Goal: Transaction & Acquisition: Purchase product/service

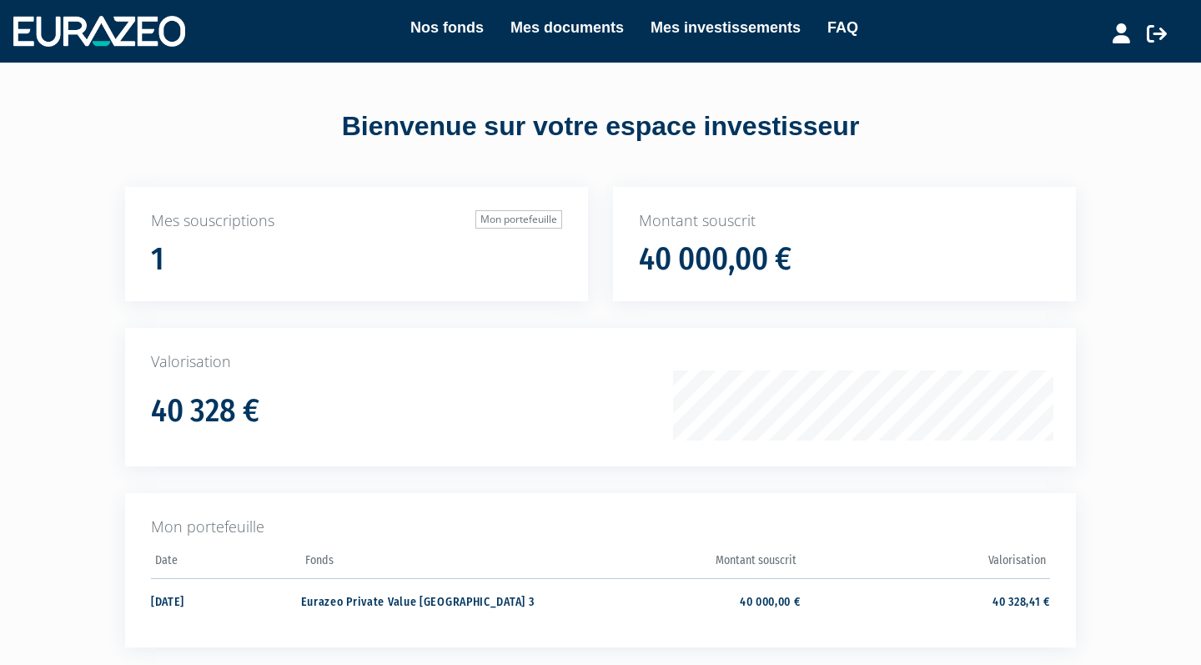
click at [679, 28] on link "Mes investissements" at bounding box center [725, 27] width 150 height 23
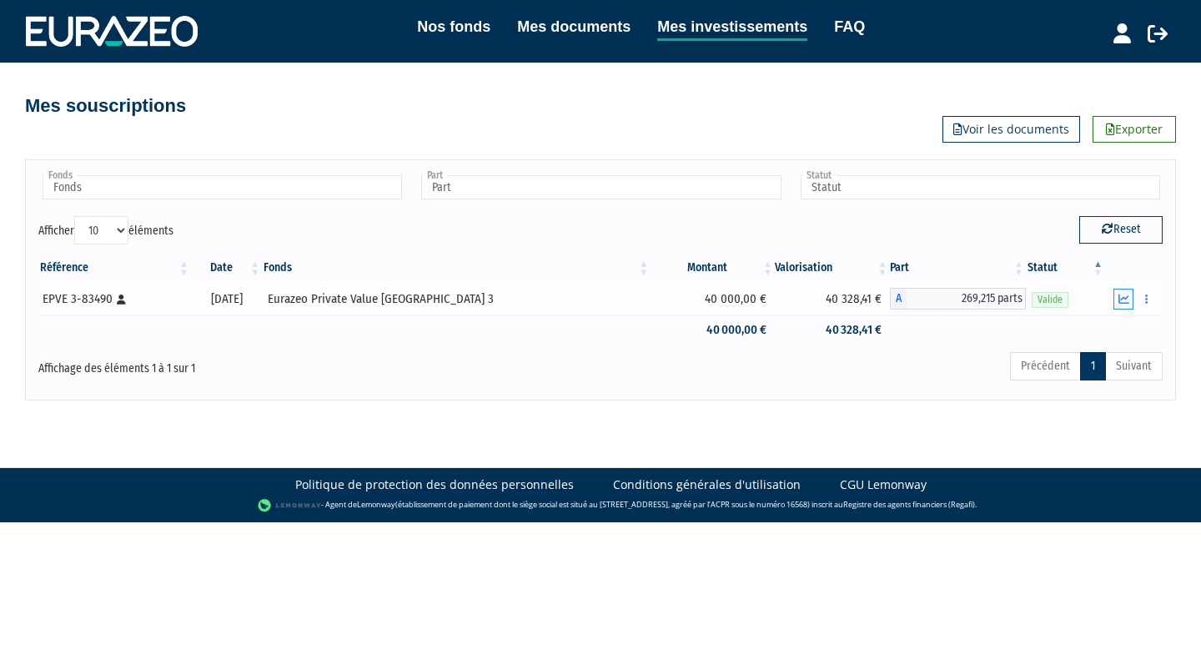
click at [1120, 300] on icon "button" at bounding box center [1123, 299] width 11 height 11
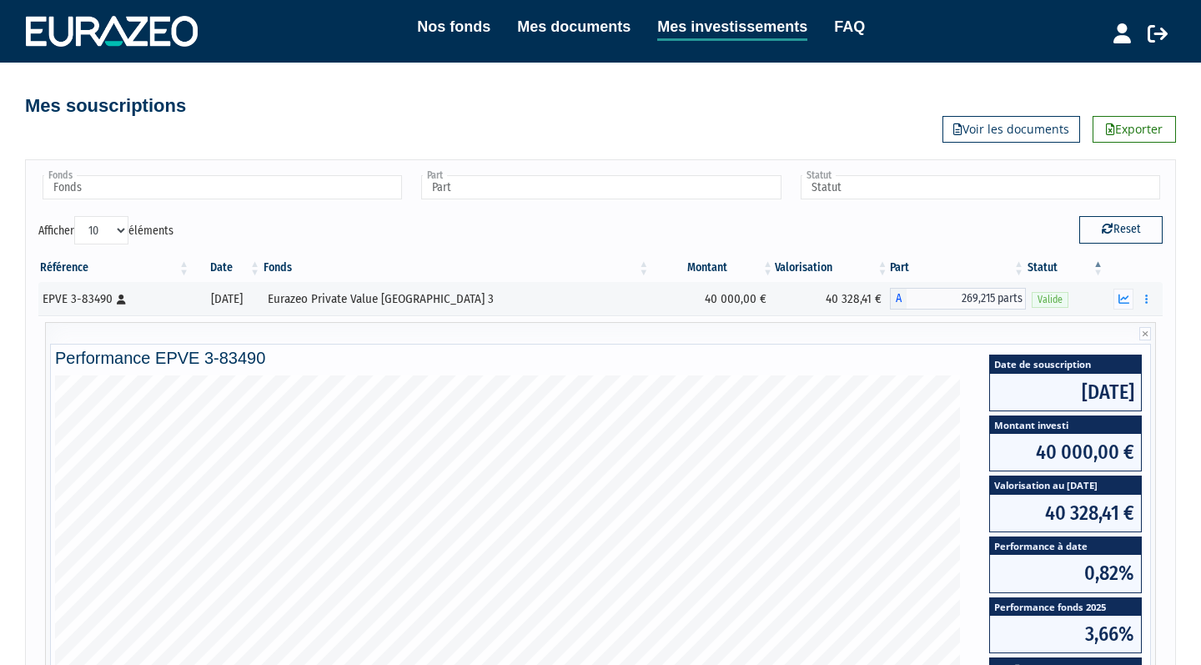
click at [464, 29] on link "Nos fonds" at bounding box center [453, 26] width 73 height 23
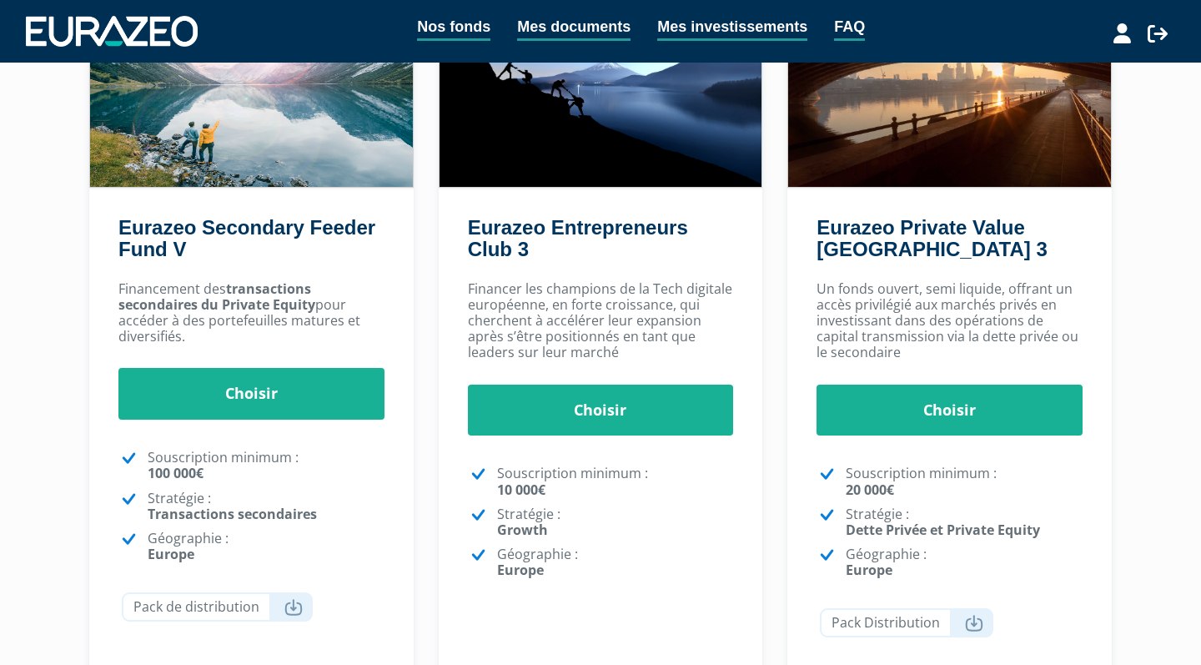
scroll to position [202, 0]
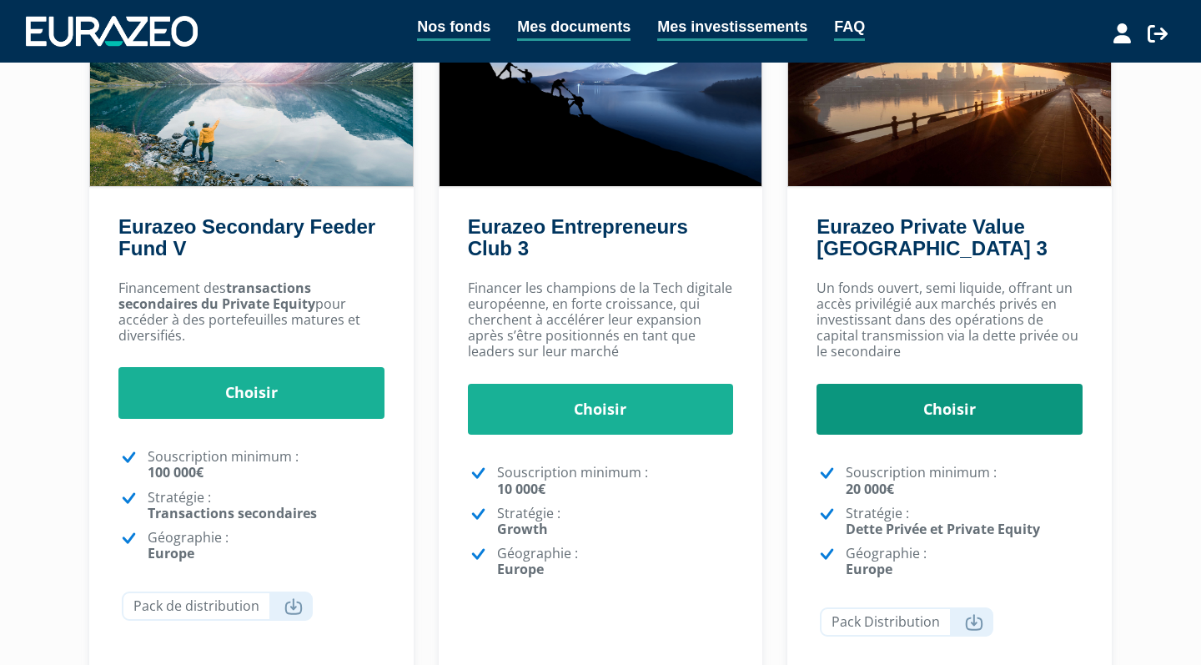
click at [884, 400] on link "Choisir" at bounding box center [949, 410] width 266 height 52
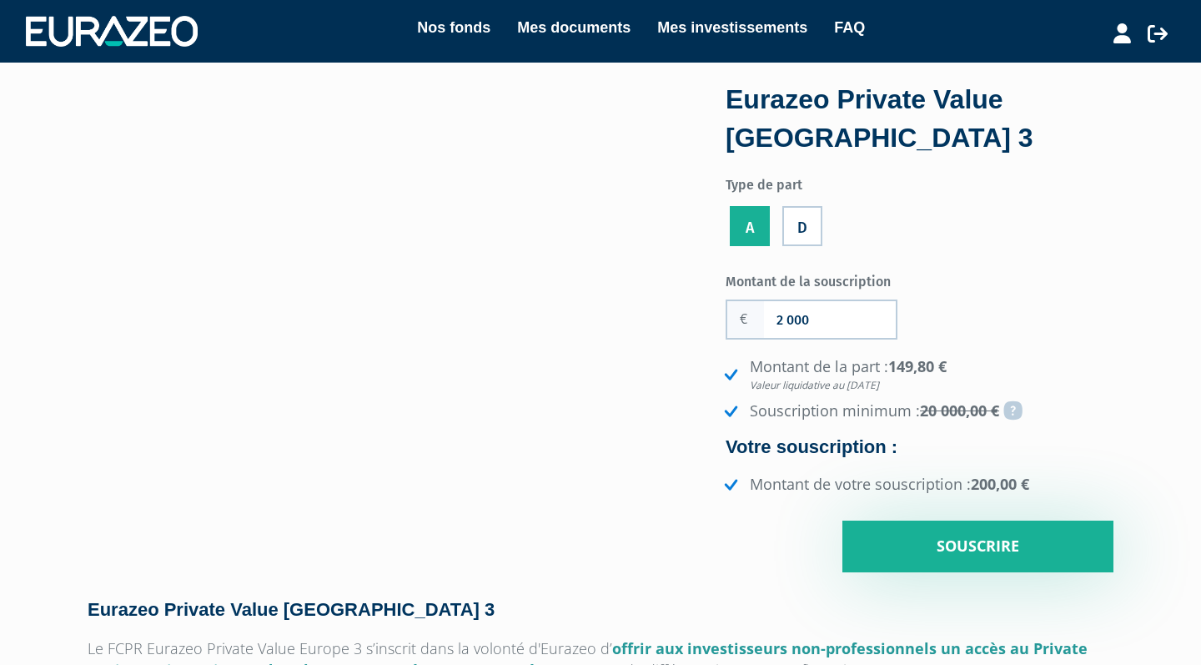
type input "20 000"
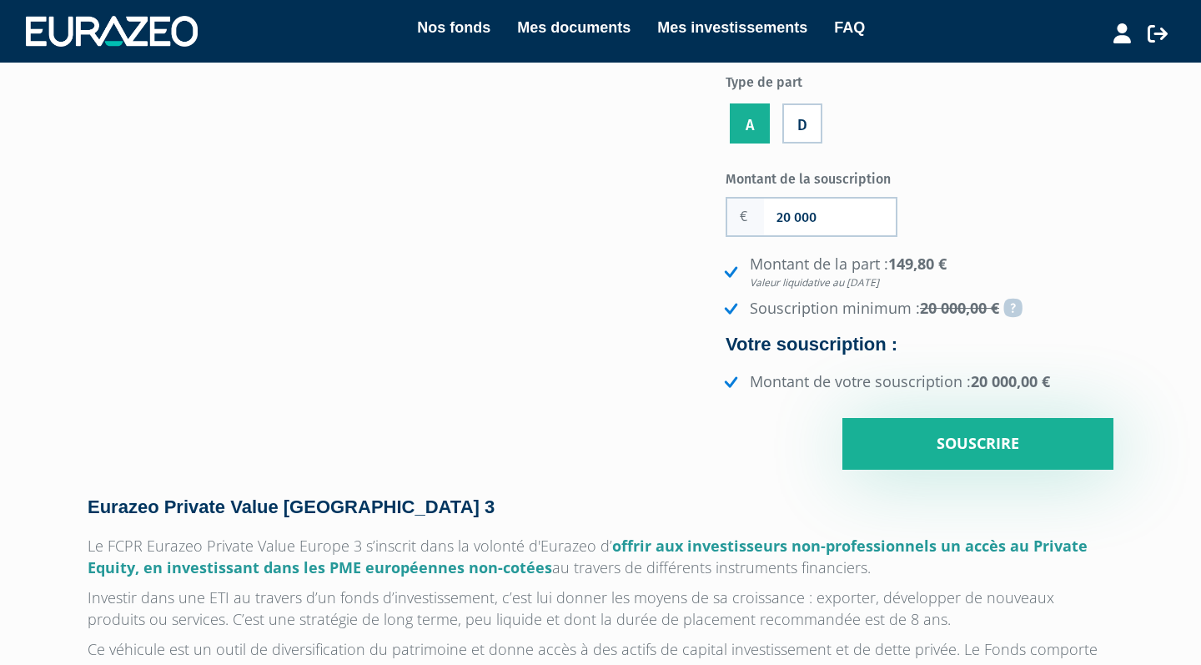
scroll to position [103, 0]
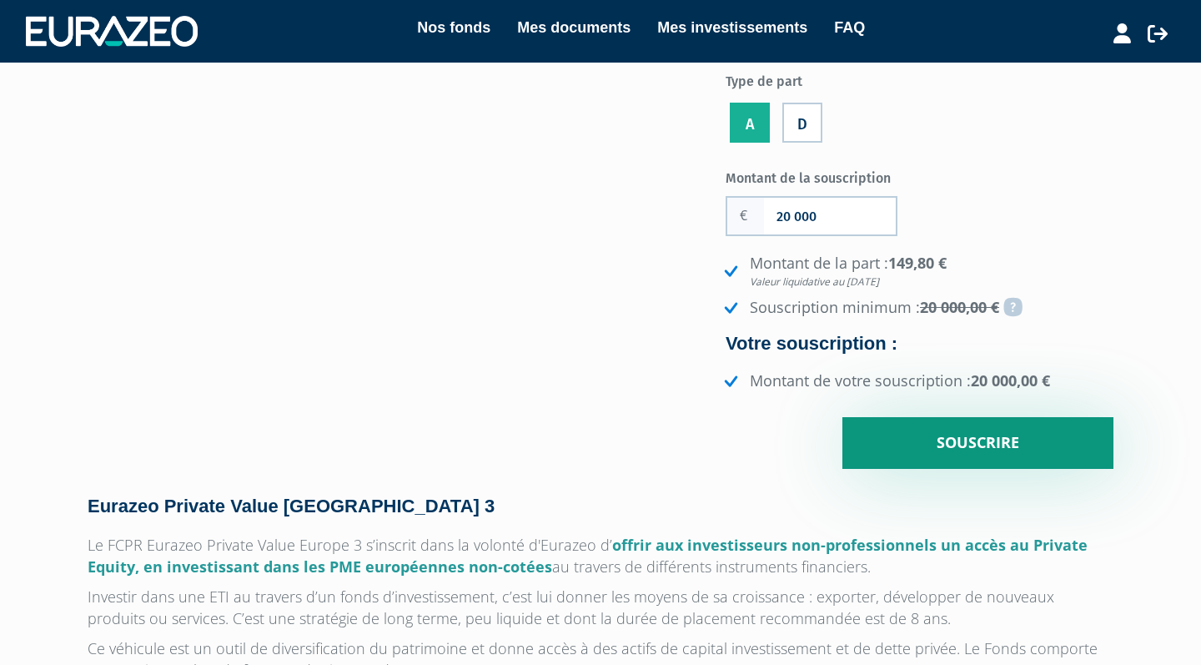
click at [885, 441] on input "Souscrire" at bounding box center [977, 443] width 271 height 52
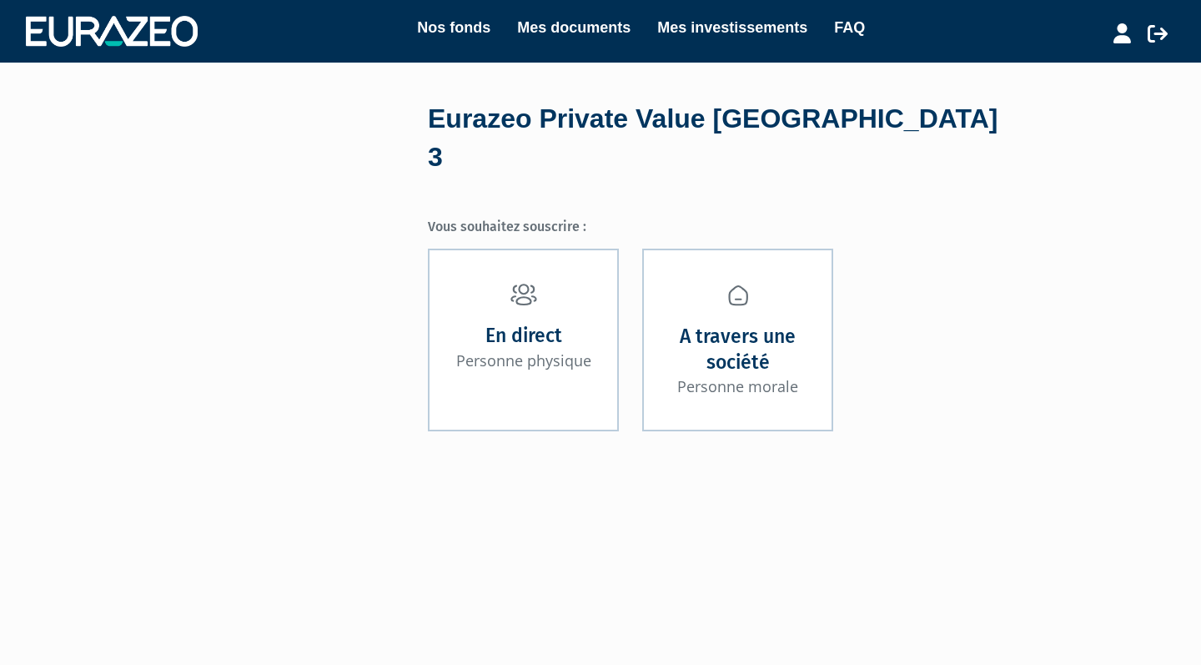
click at [573, 350] on small "Personne physique" at bounding box center [523, 360] width 135 height 20
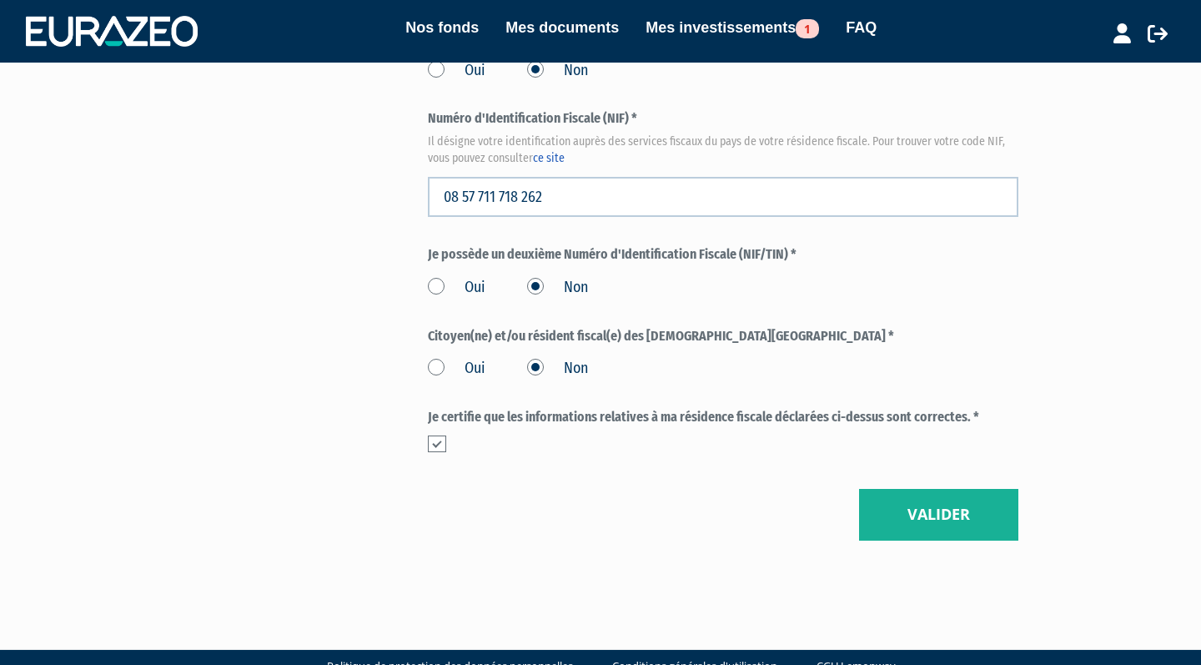
scroll to position [1947, 0]
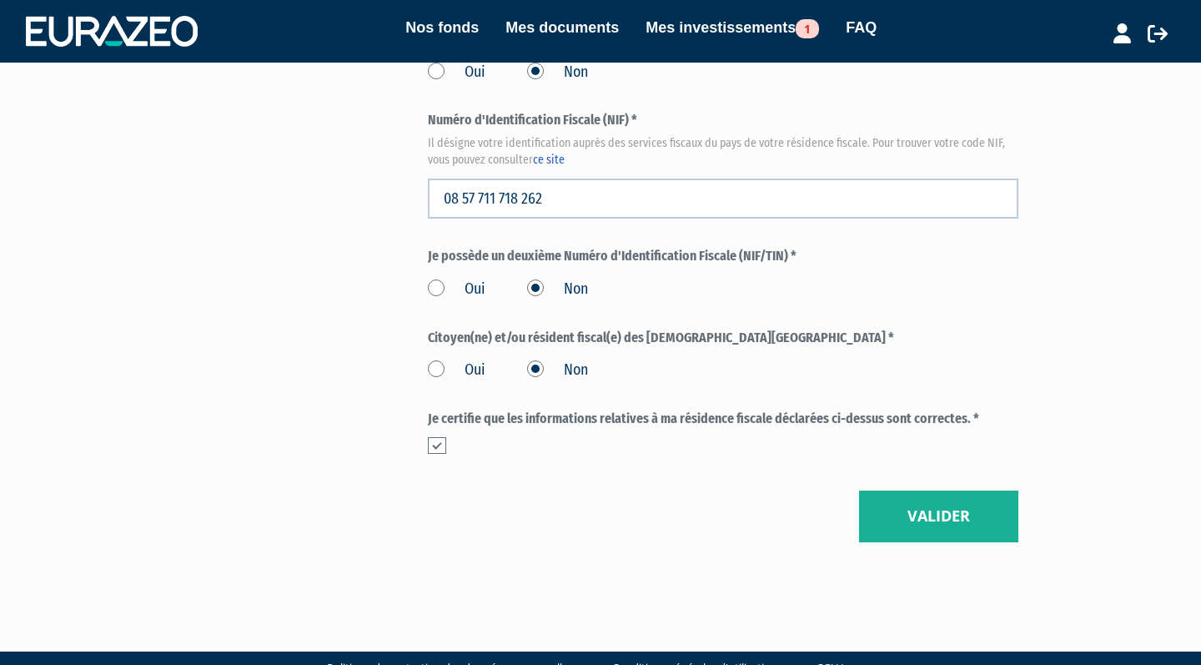
click at [886, 490] on button "Valider" at bounding box center [938, 516] width 159 height 52
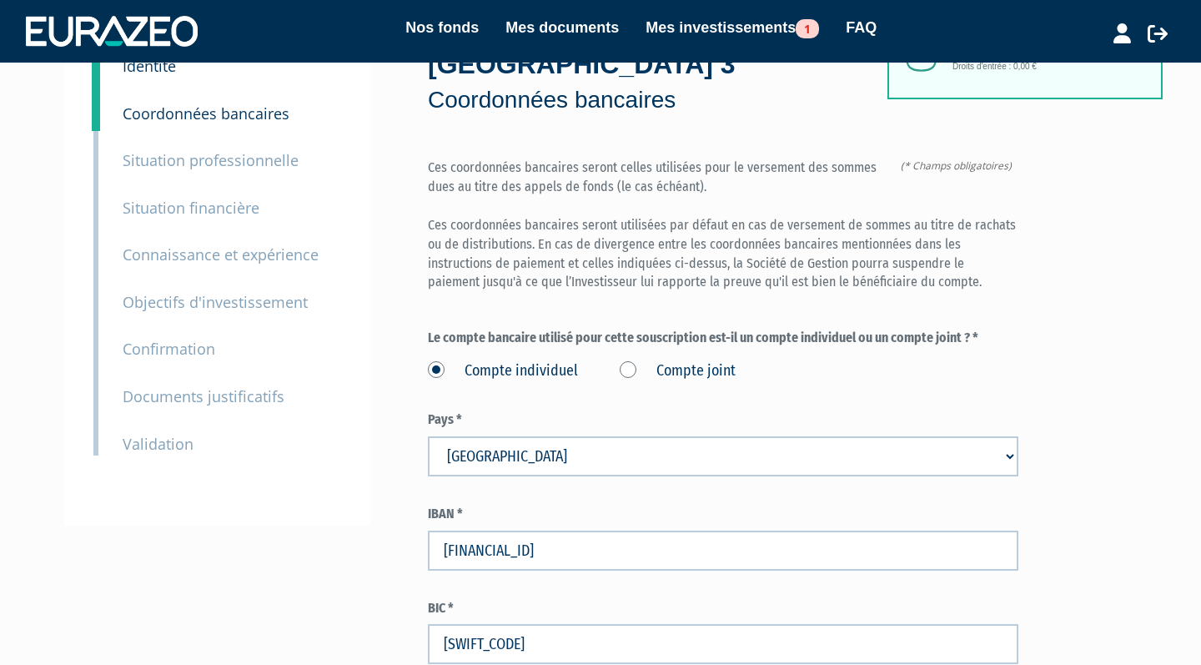
scroll to position [136, 0]
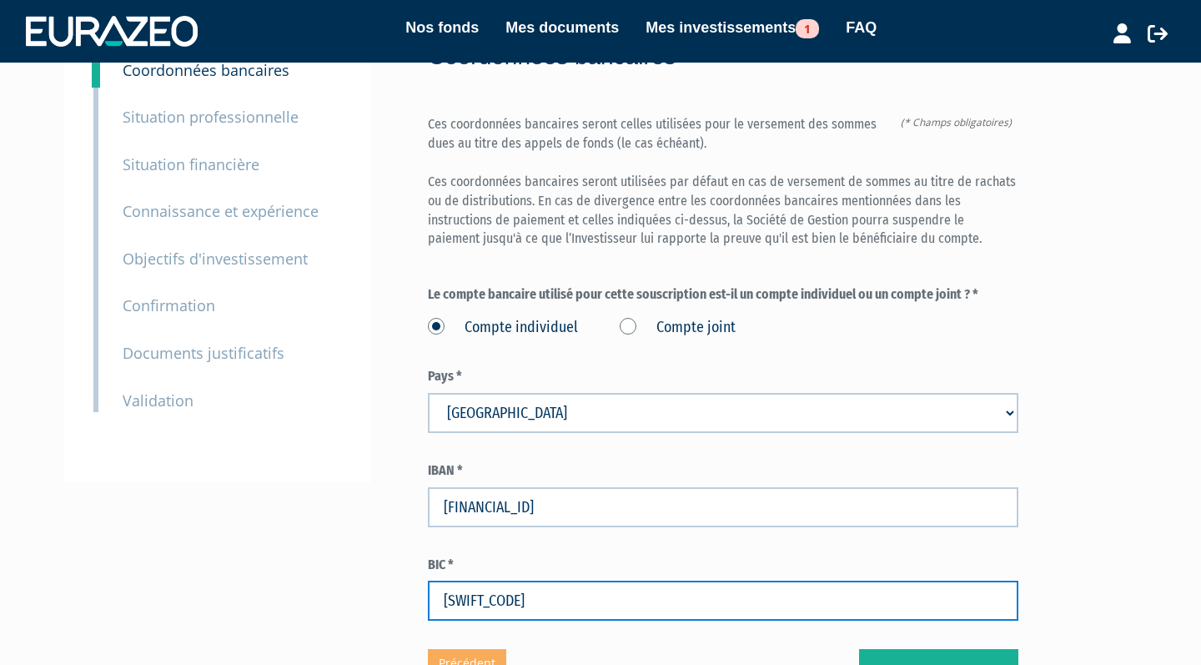
click at [481, 580] on input "AGRIFRPP891" at bounding box center [723, 600] width 590 height 40
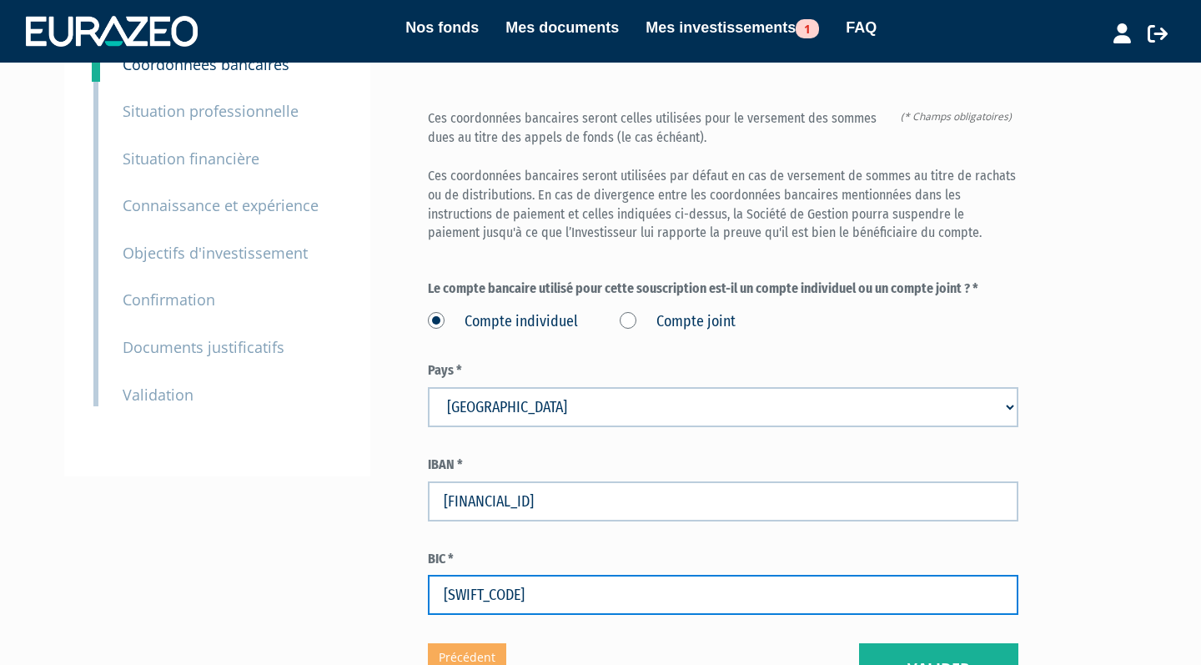
scroll to position [143, 0]
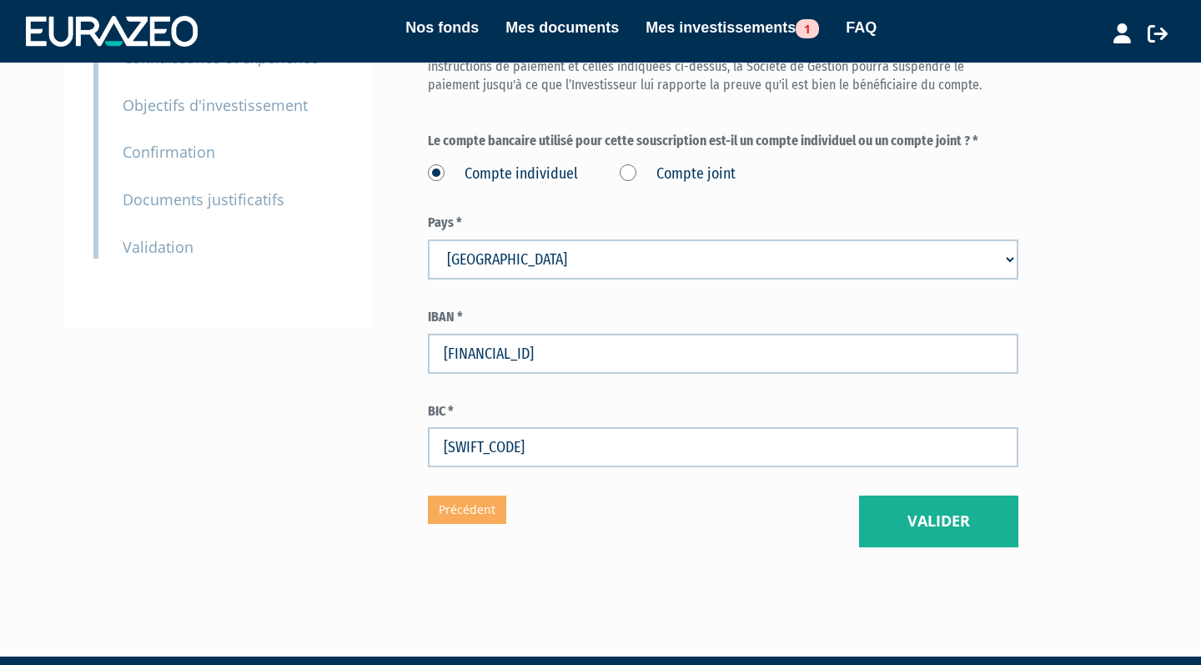
click at [906, 495] on button "Valider" at bounding box center [938, 521] width 159 height 52
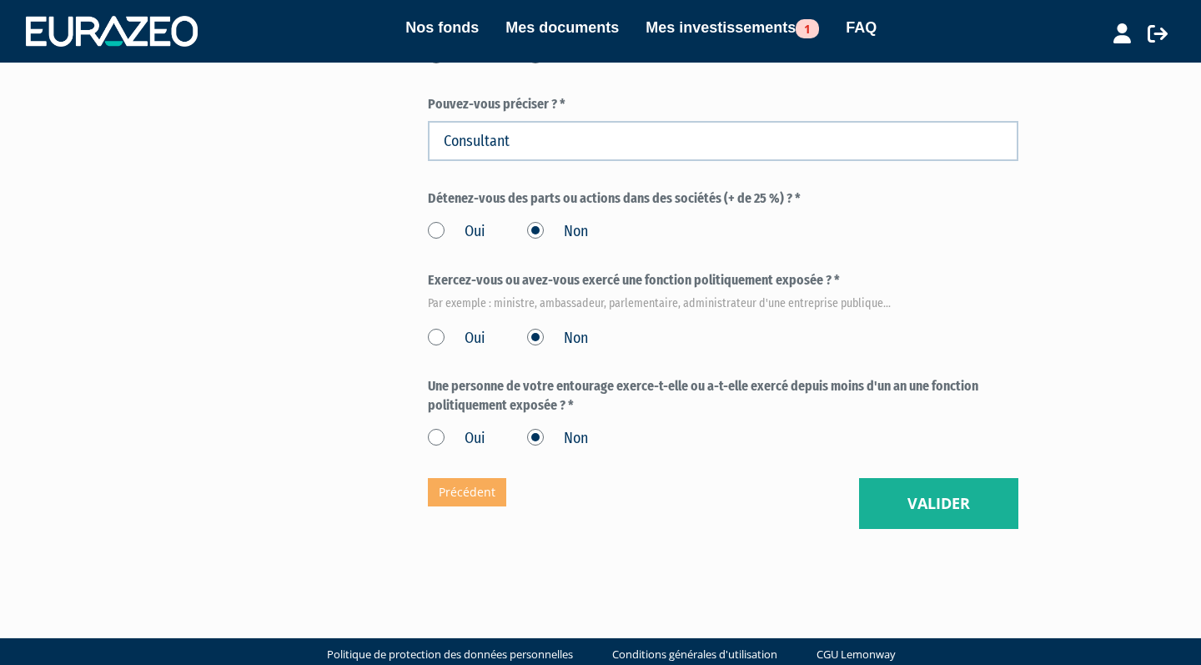
scroll to position [961, 0]
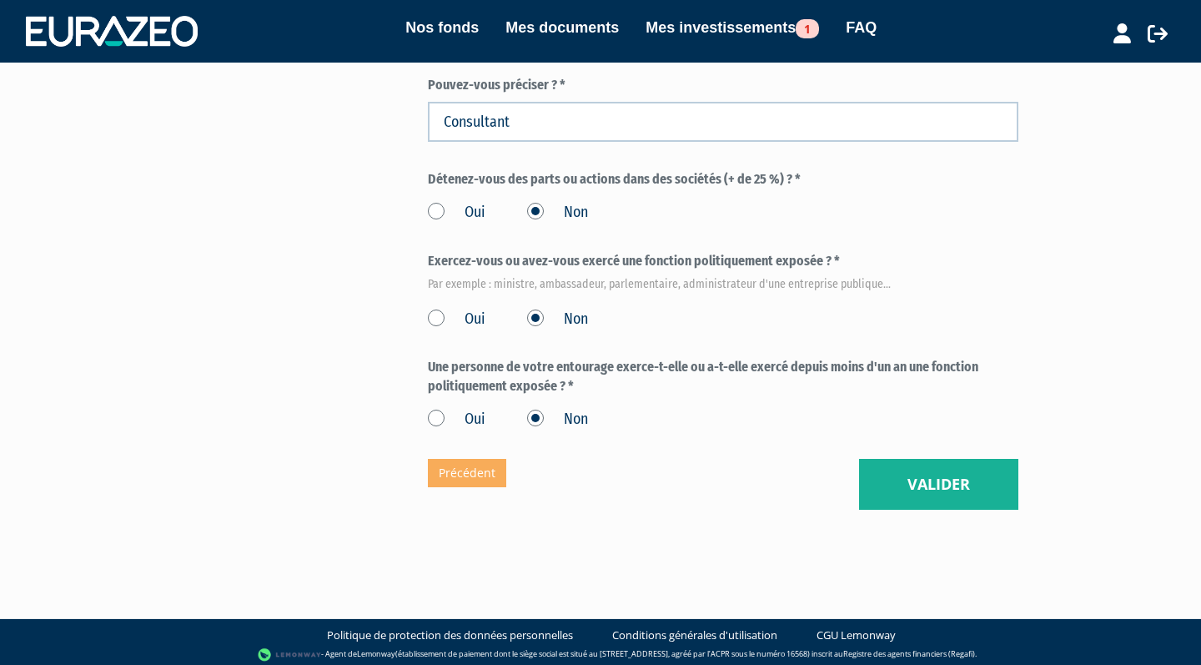
click at [901, 482] on button "Valider" at bounding box center [938, 485] width 159 height 52
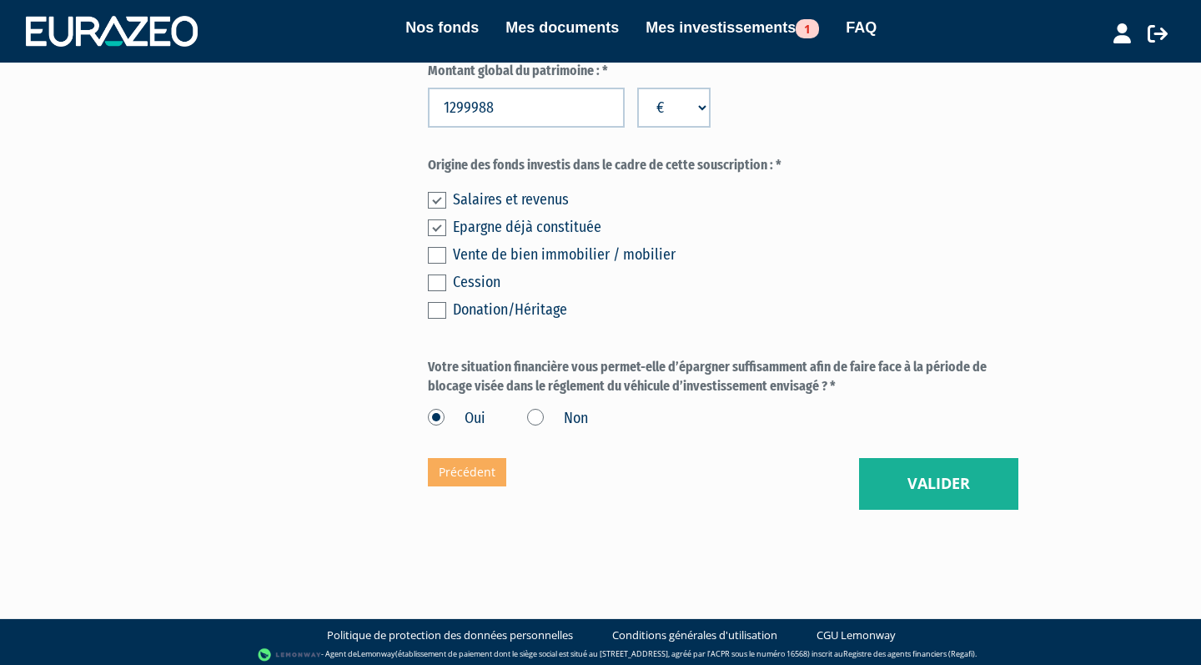
scroll to position [1240, 0]
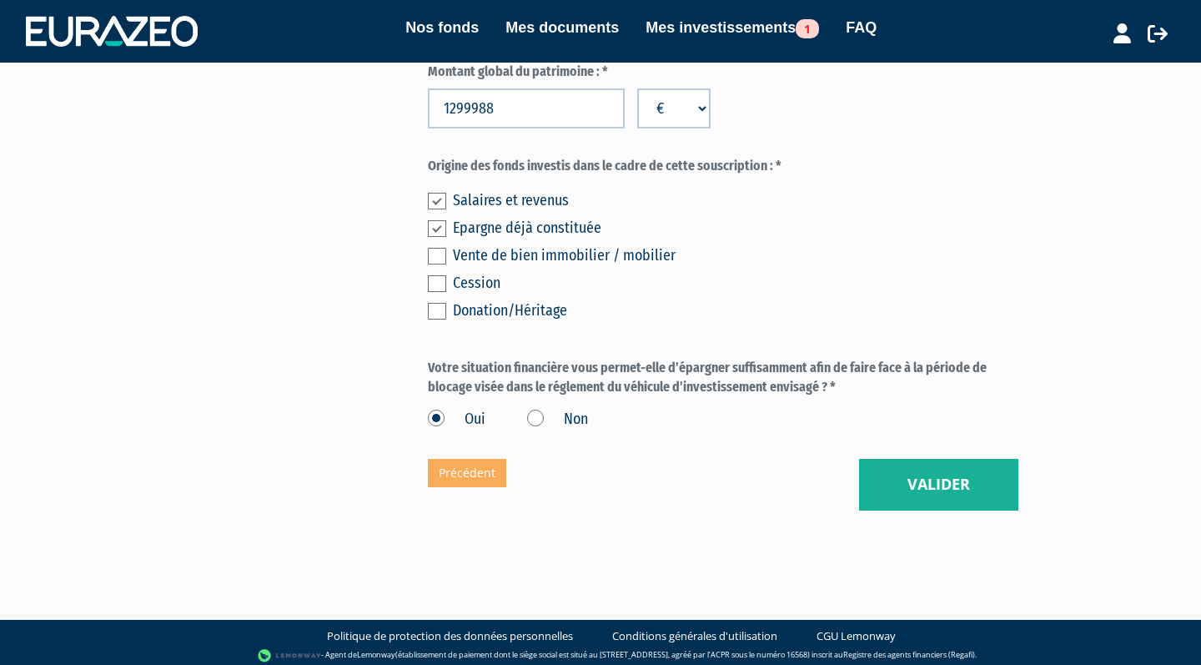
click at [891, 459] on button "Valider" at bounding box center [938, 485] width 159 height 52
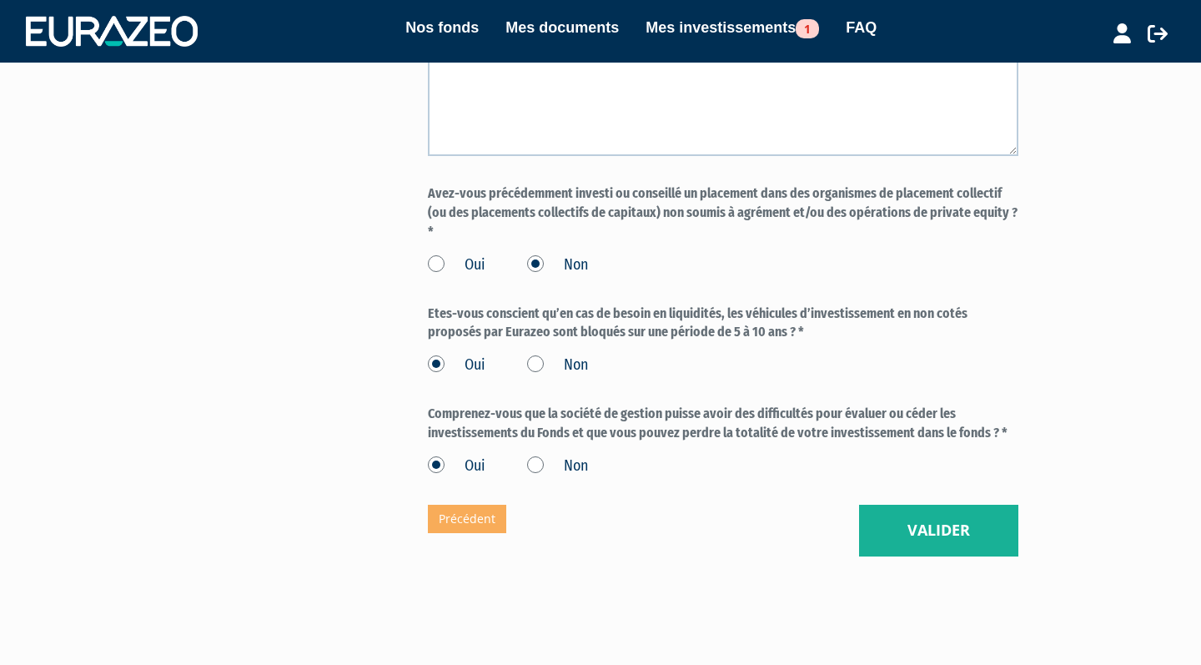
scroll to position [1399, 0]
click at [904, 506] on button "Valider" at bounding box center [938, 532] width 159 height 52
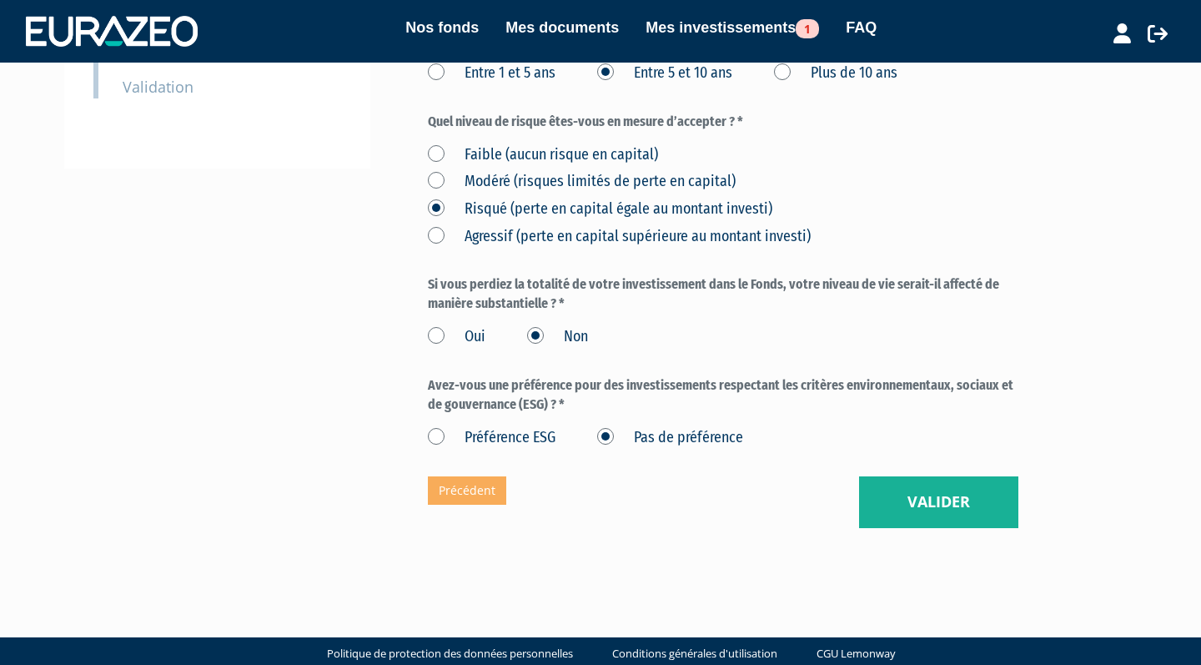
scroll to position [449, 0]
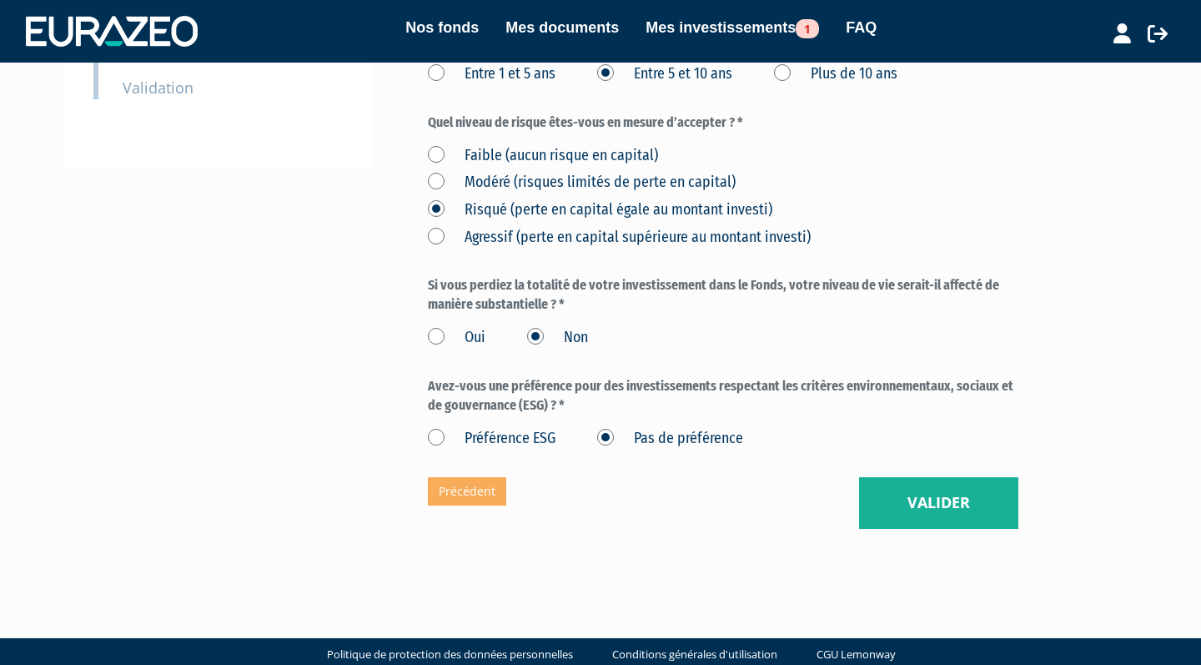
click at [914, 483] on button "Valider" at bounding box center [938, 503] width 159 height 52
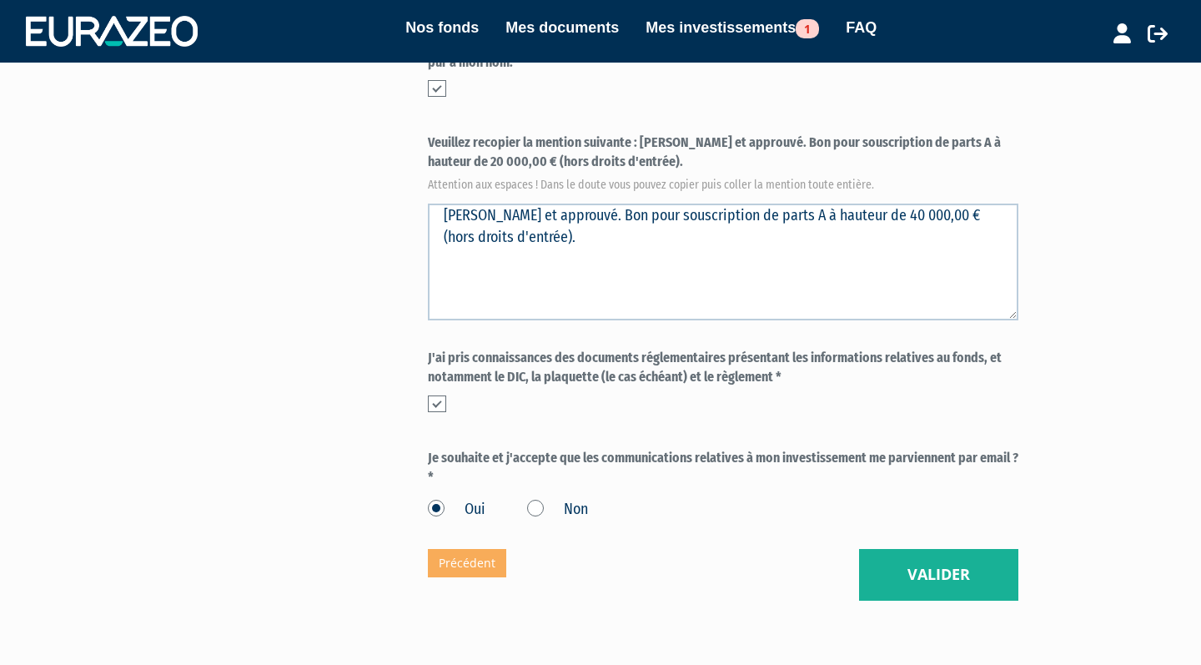
scroll to position [632, 0]
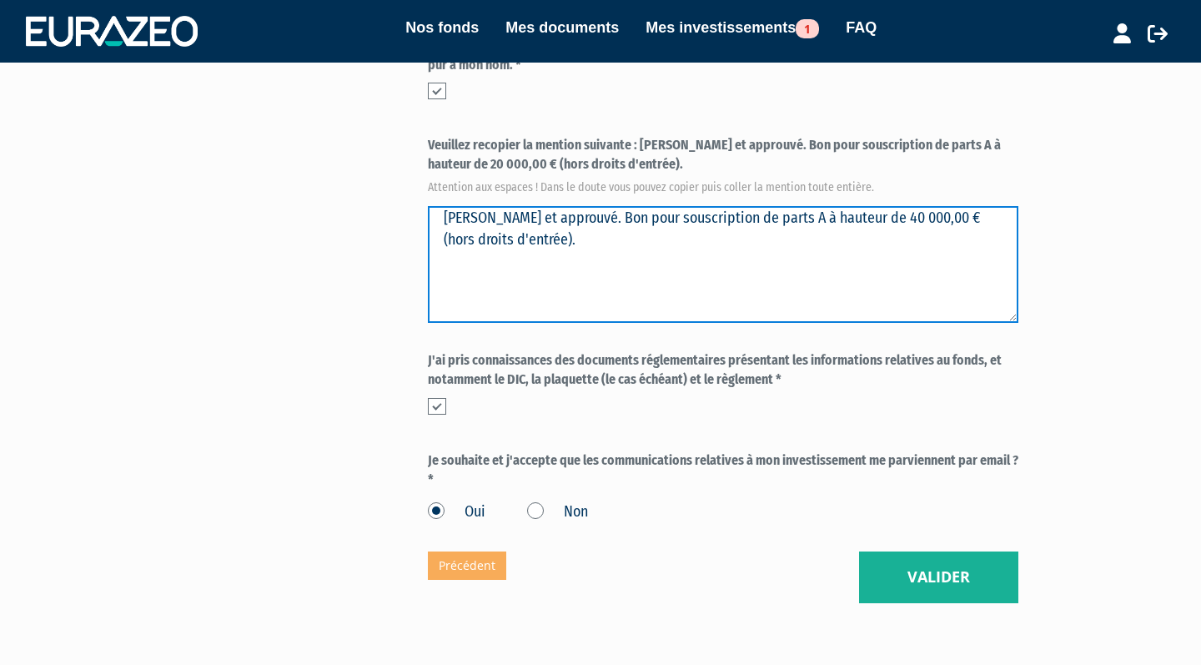
click at [533, 208] on textarea "[PERSON_NAME] et approuvé. Bon pour souscription de parts A à hauteur de 40 000…" at bounding box center [723, 264] width 590 height 117
type textarea "[PERSON_NAME] et approuvé. Bon pour souscription de parts A à hauteur de 20 000…"
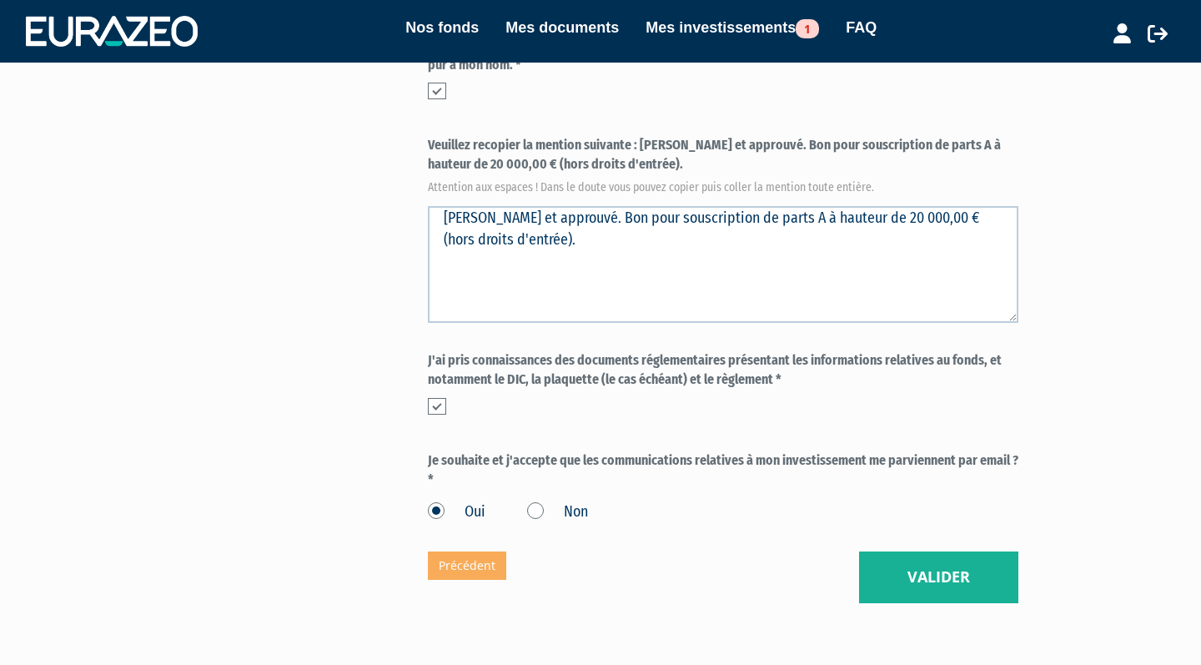
click at [1025, 161] on div "Part A 20 000,00 € Droits d'entrée : 0,00 € Eurazeo Private Value Europe 3 Conf…" at bounding box center [782, 37] width 709 height 1131
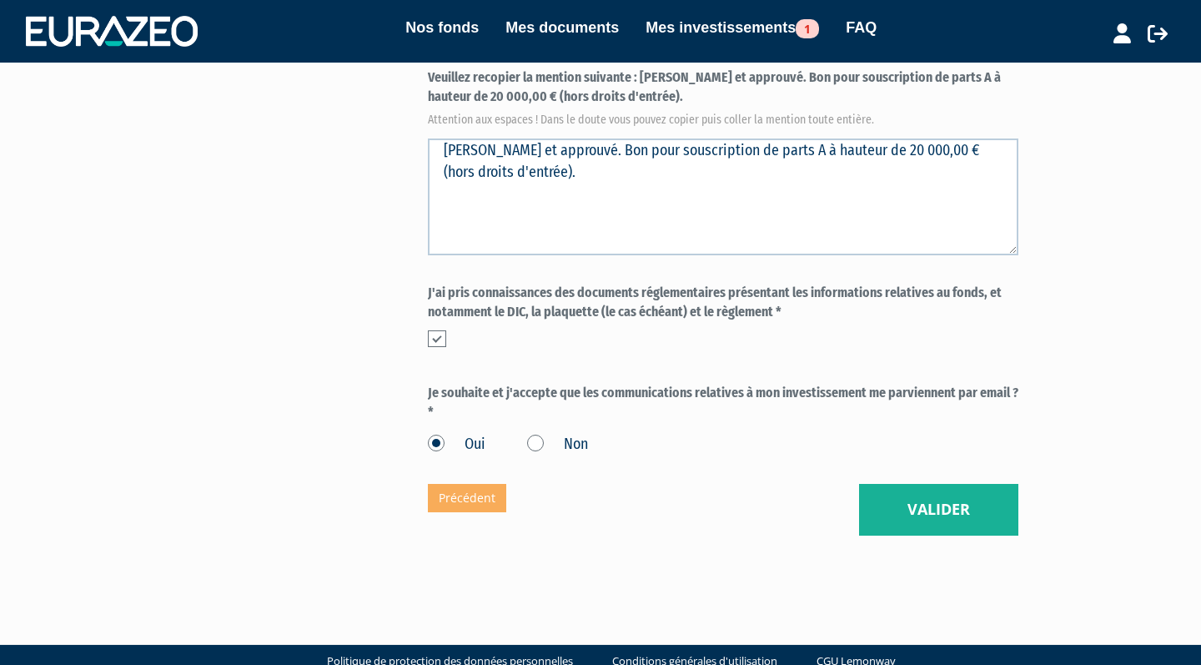
scroll to position [699, 0]
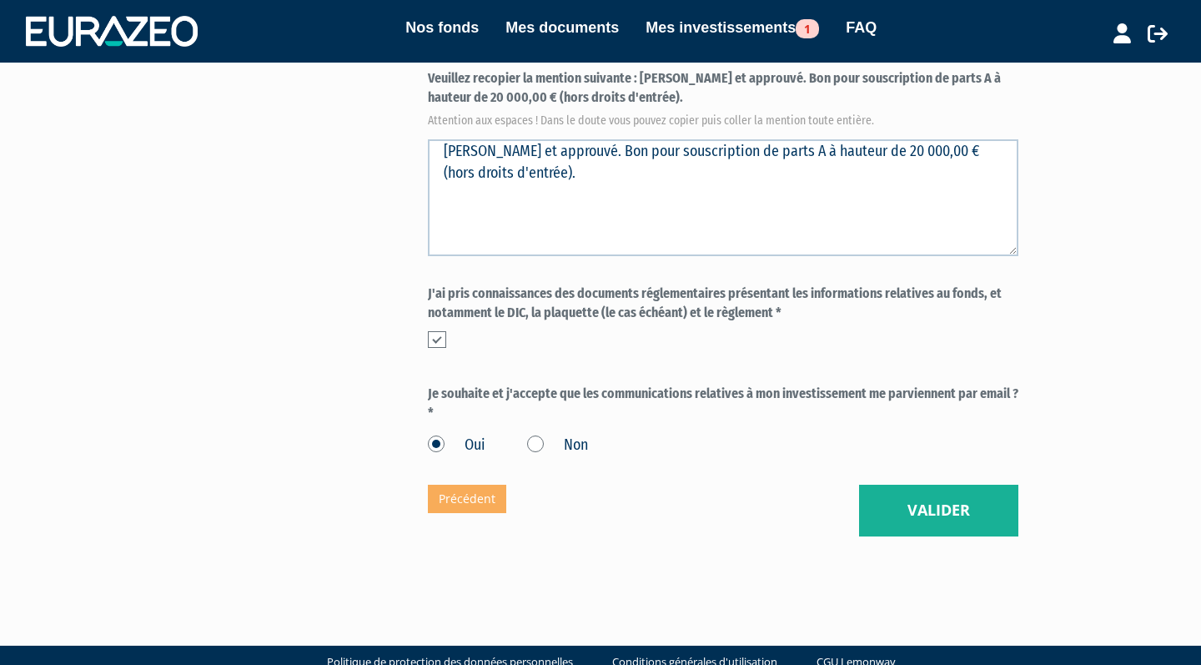
click at [973, 484] on button "Valider" at bounding box center [938, 510] width 159 height 52
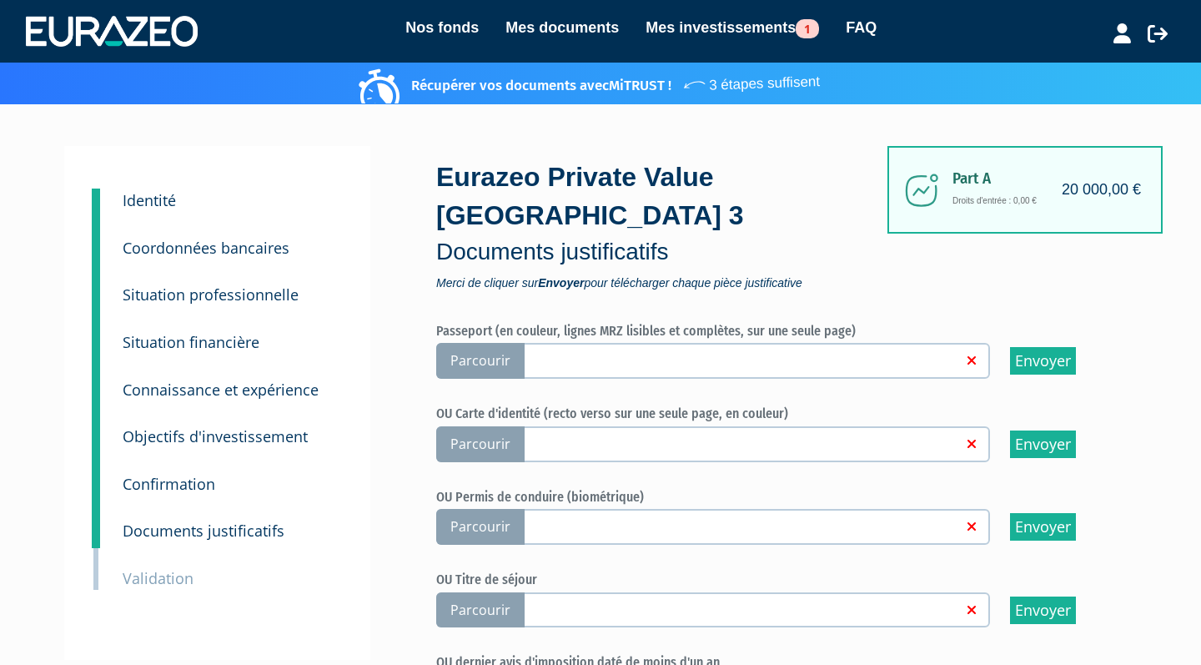
click at [499, 426] on span "Parcourir" at bounding box center [480, 444] width 88 height 36
click at [0, 0] on input "Parcourir" at bounding box center [0, 0] width 0 height 0
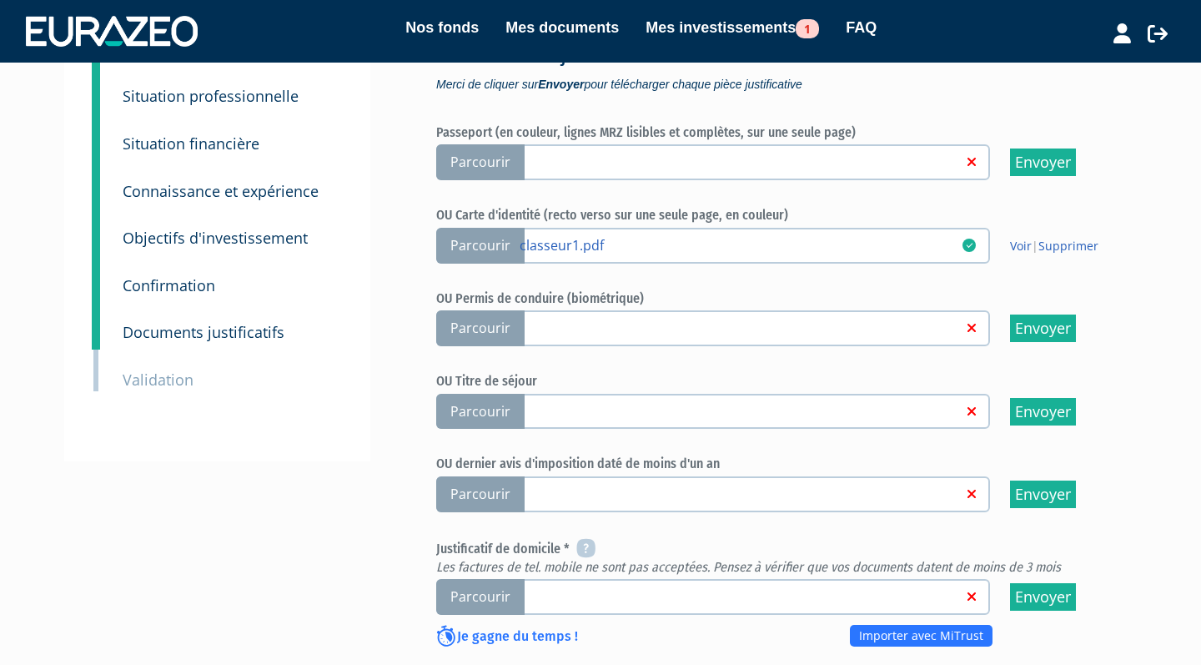
scroll to position [216, 0]
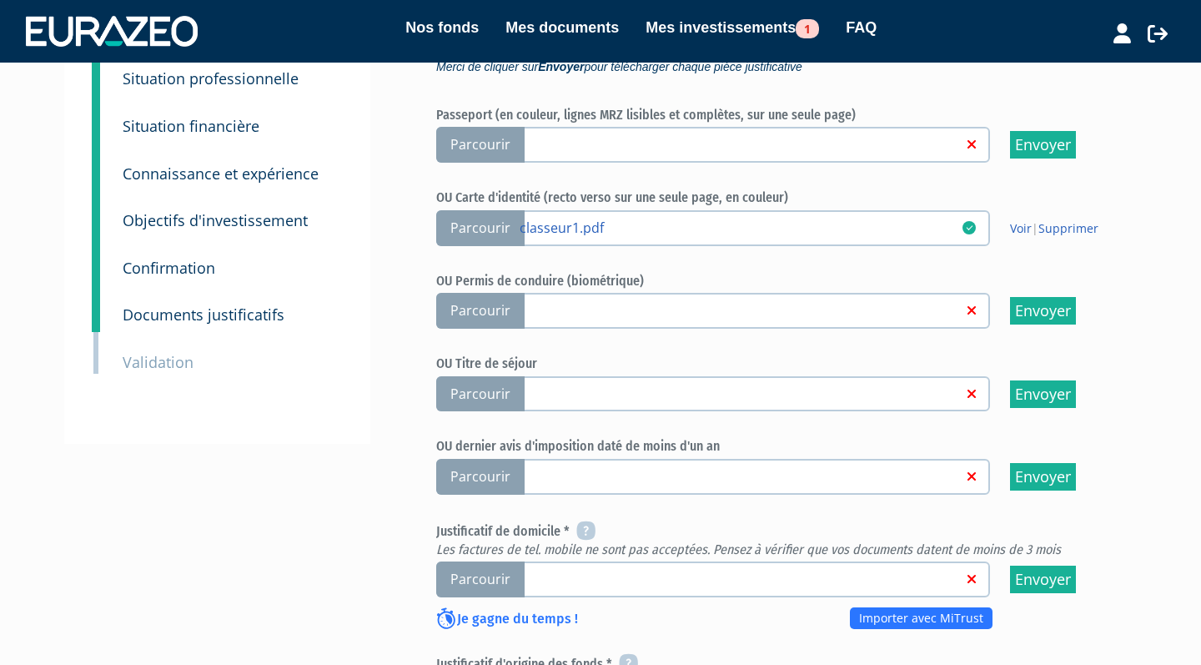
click at [504, 561] on span "Parcourir" at bounding box center [480, 579] width 88 height 36
click at [0, 0] on input "Parcourir" at bounding box center [0, 0] width 0 height 0
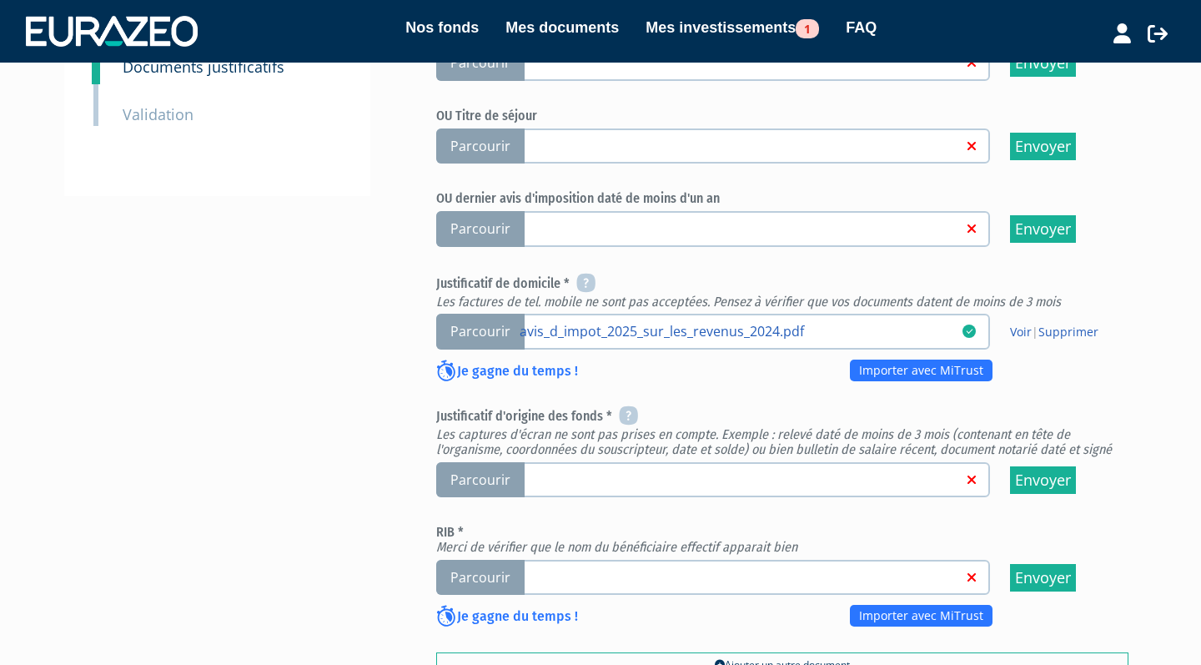
scroll to position [467, 0]
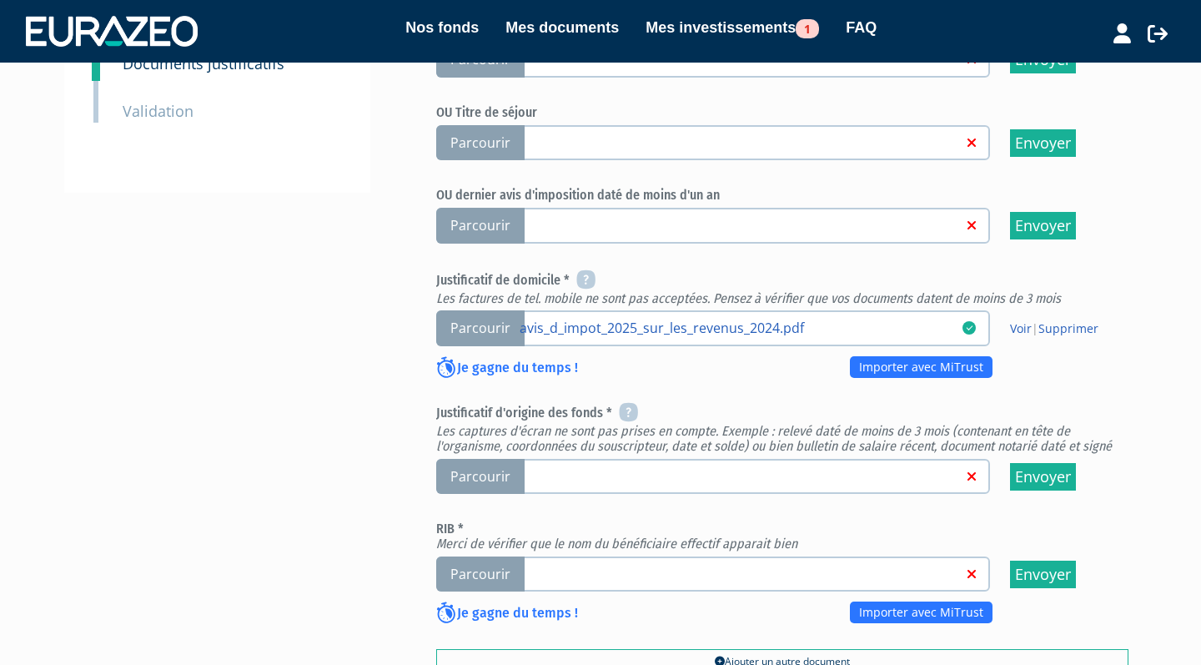
click at [496, 556] on span "Parcourir" at bounding box center [480, 574] width 88 height 36
click at [0, 0] on input "Parcourir" at bounding box center [0, 0] width 0 height 0
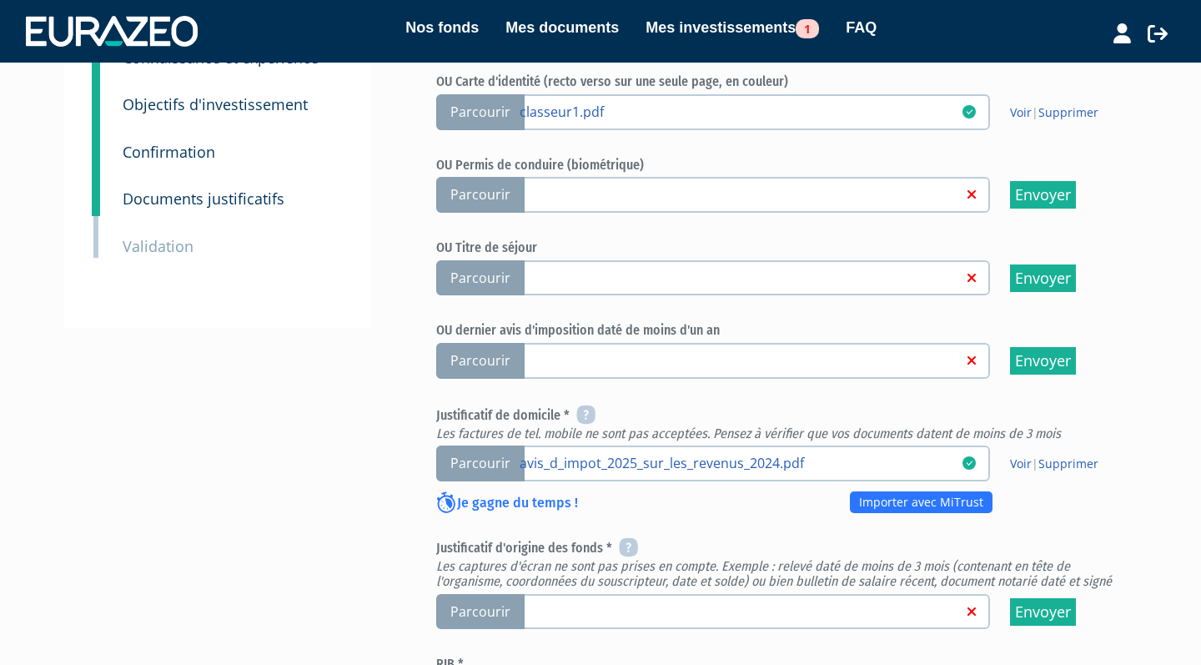
scroll to position [440, 0]
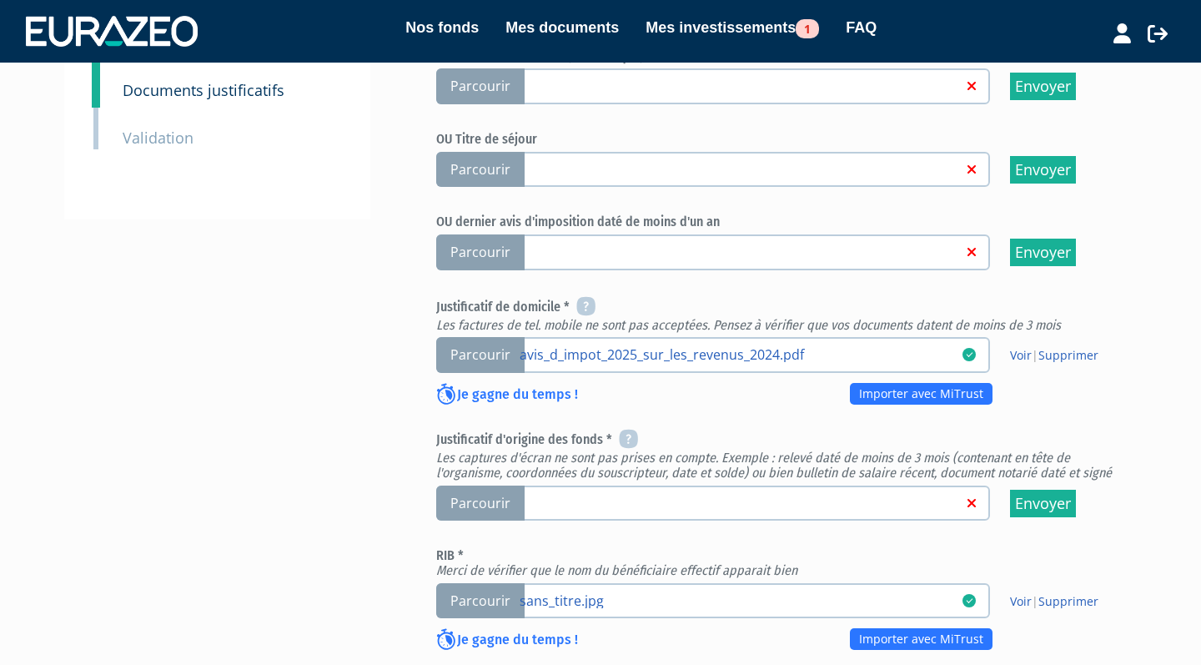
click at [630, 429] on icon at bounding box center [628, 439] width 19 height 20
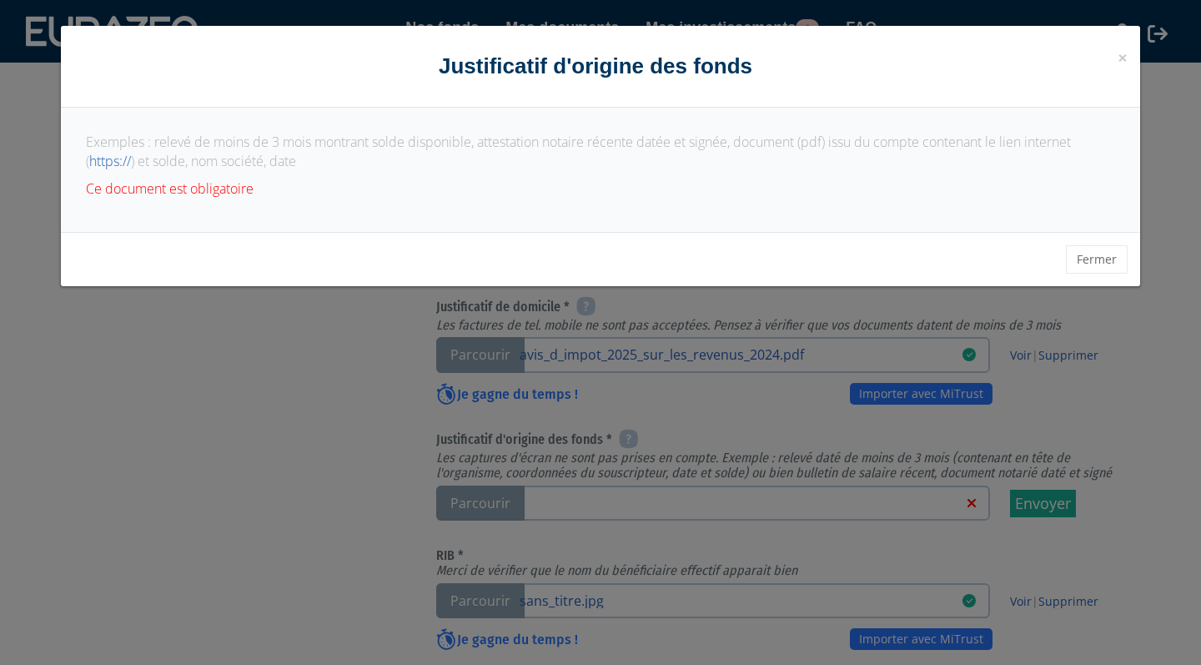
click at [292, 388] on div "× Fermer Justificatif d'origine des fonds Exemples : relevé de moins de 3 mois …" at bounding box center [600, 332] width 1201 height 665
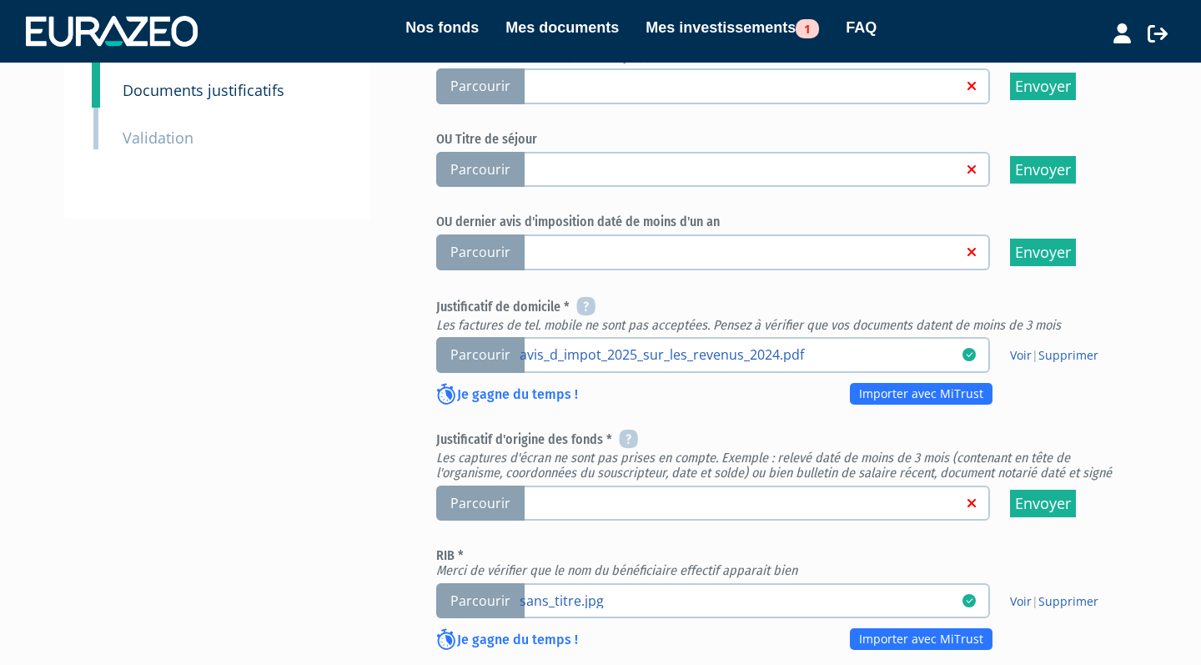
click at [496, 485] on span "Parcourir" at bounding box center [480, 503] width 88 height 36
click at [0, 0] on input "Parcourir" at bounding box center [0, 0] width 0 height 0
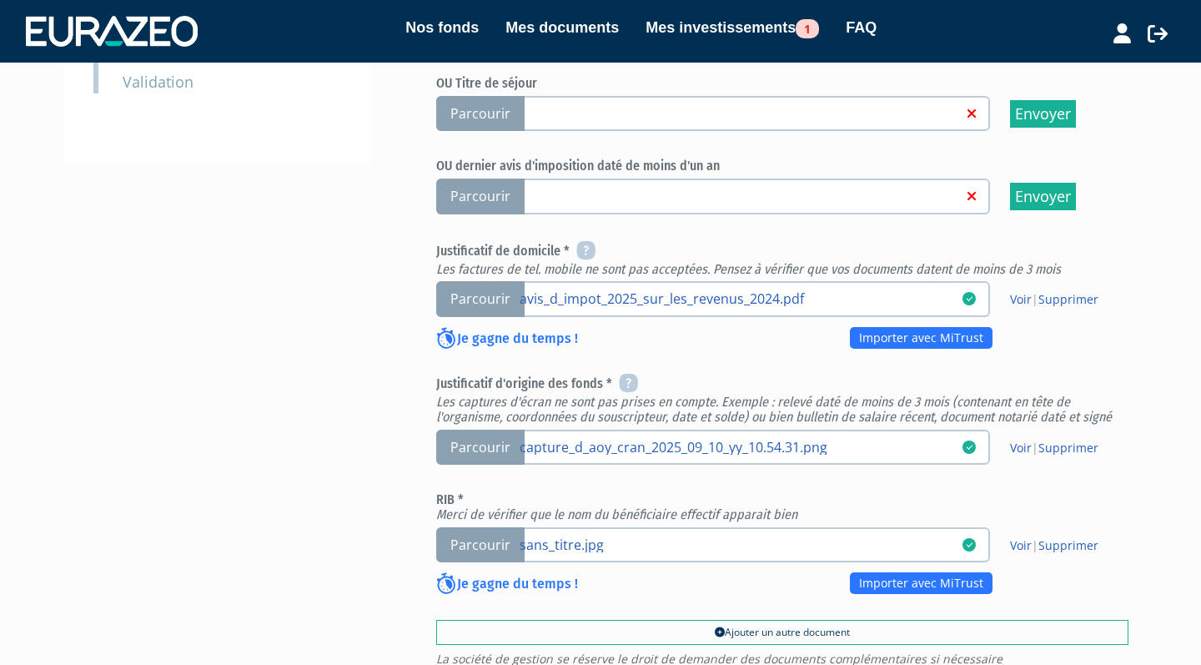
scroll to position [585, 0]
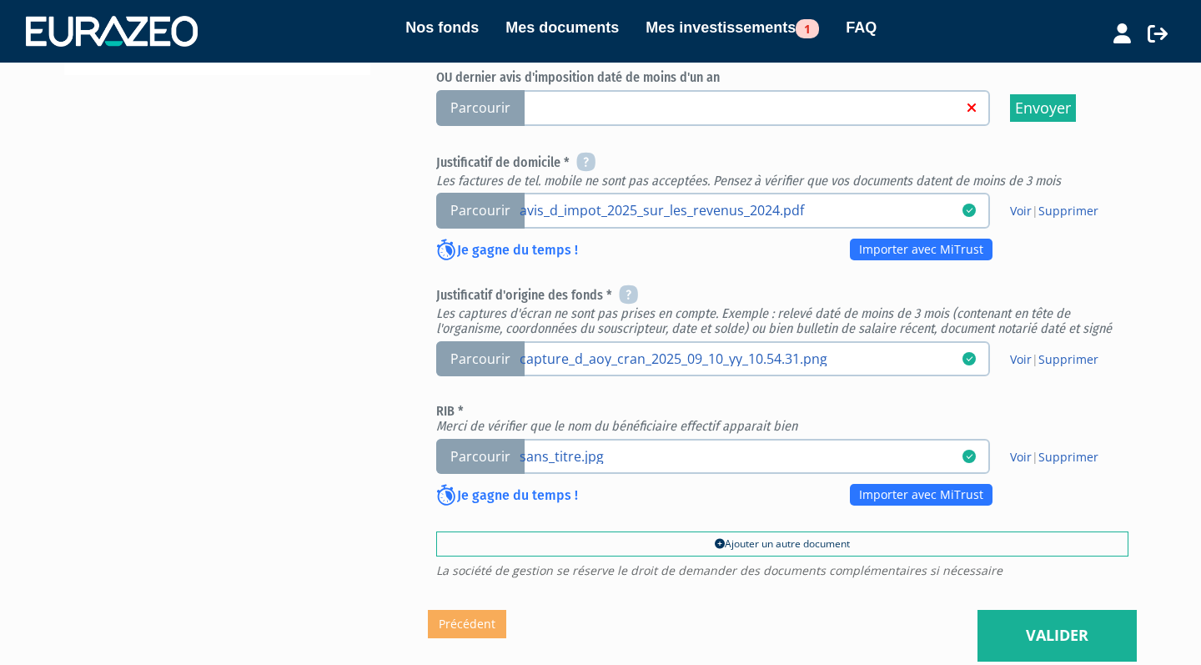
click at [1048, 610] on link "Valider" at bounding box center [1056, 636] width 159 height 52
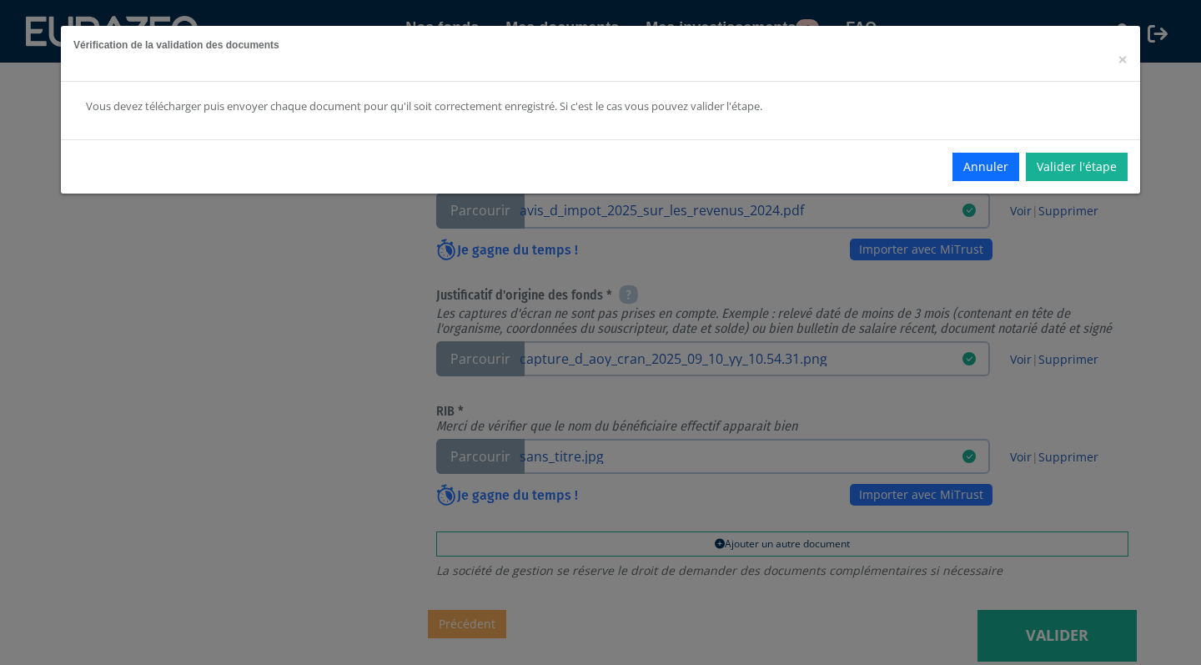
click at [1116, 62] on div "Vérification de la validation des documents ×" at bounding box center [600, 54] width 1079 height 56
click at [1121, 58] on span "×" at bounding box center [1122, 59] width 10 height 23
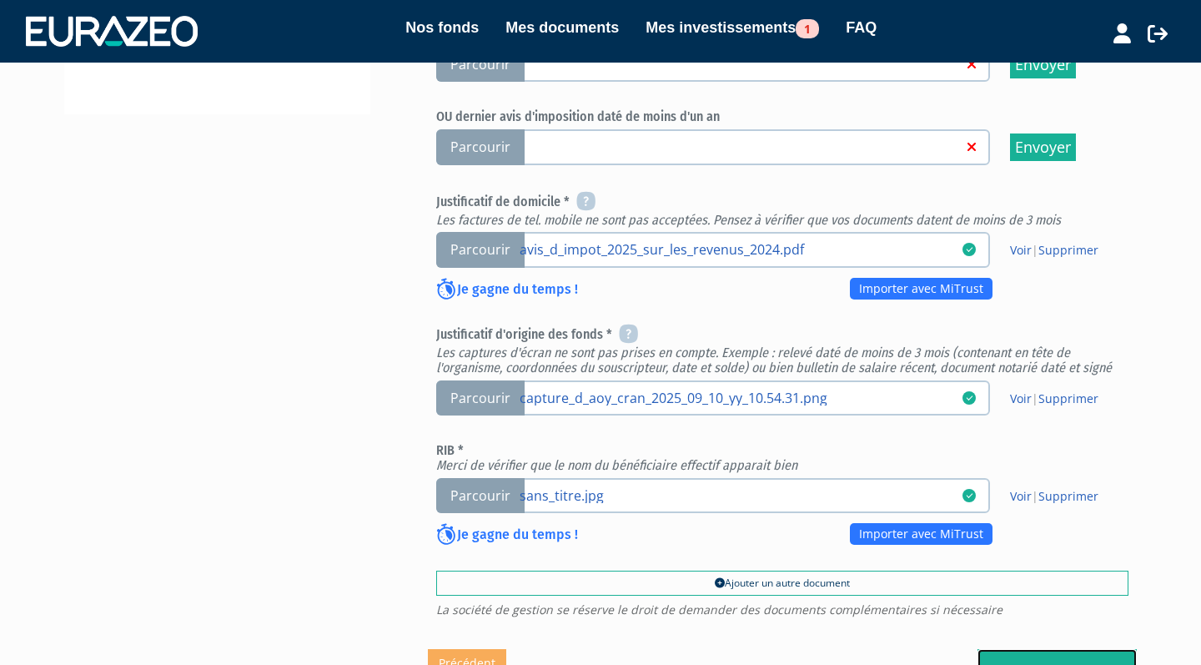
scroll to position [567, 0]
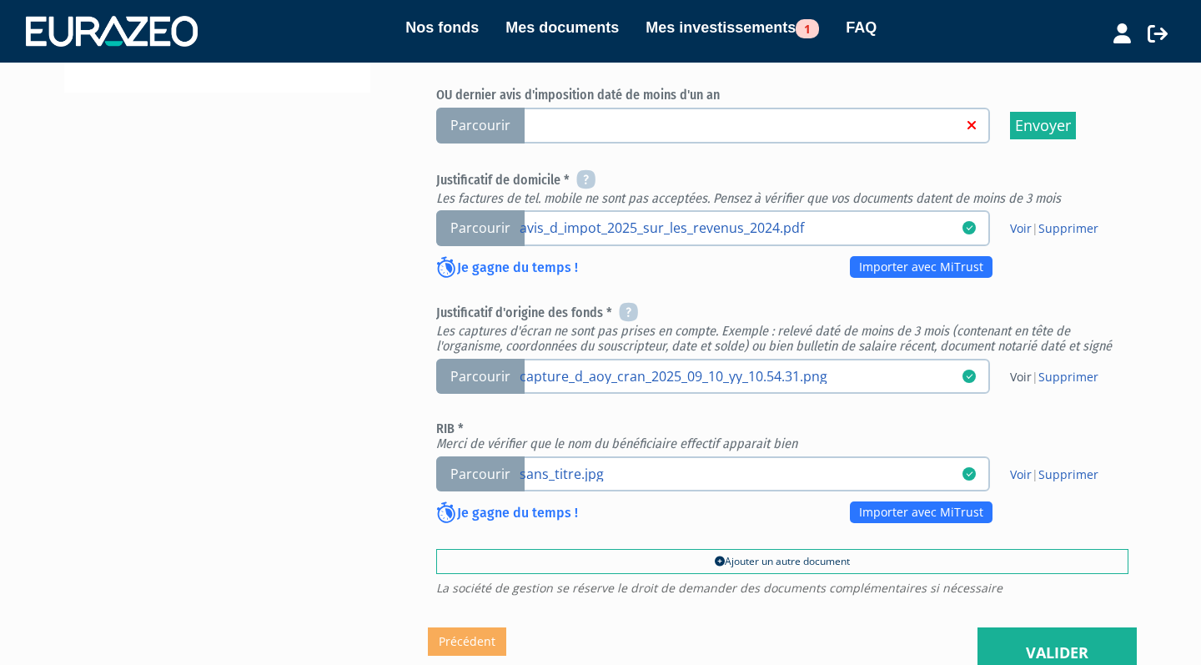
click at [1019, 369] on link "Voir" at bounding box center [1021, 377] width 22 height 16
click at [1011, 627] on link "Valider" at bounding box center [1056, 653] width 159 height 52
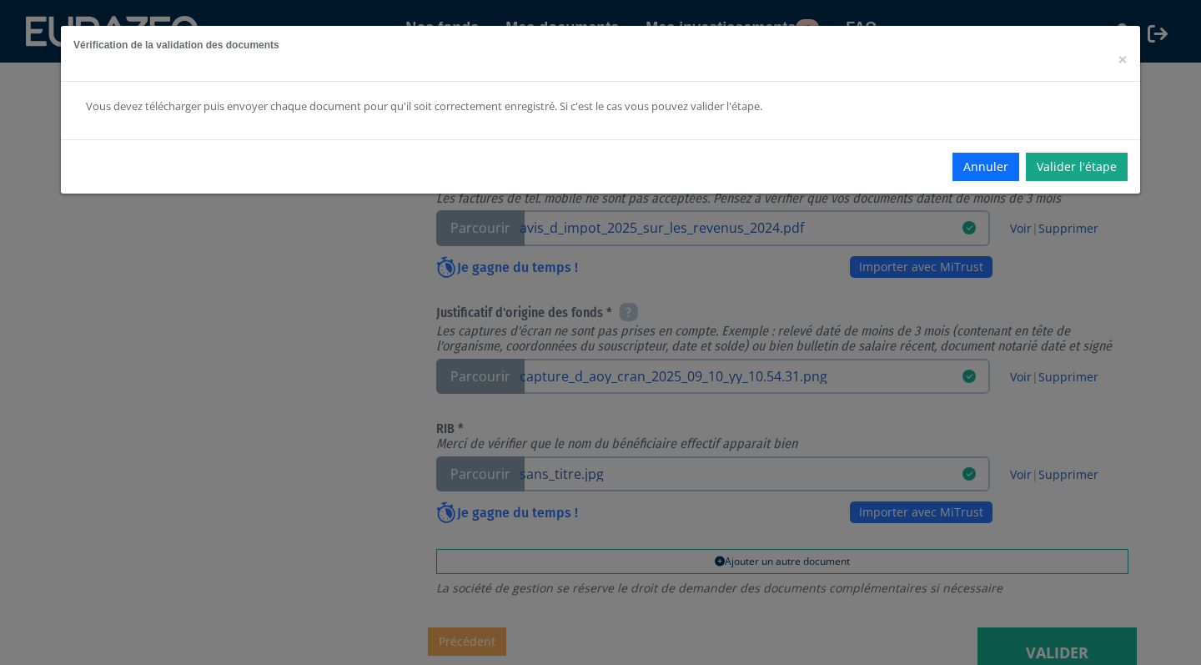
click at [1086, 168] on link "Valider l'étape" at bounding box center [1077, 167] width 102 height 28
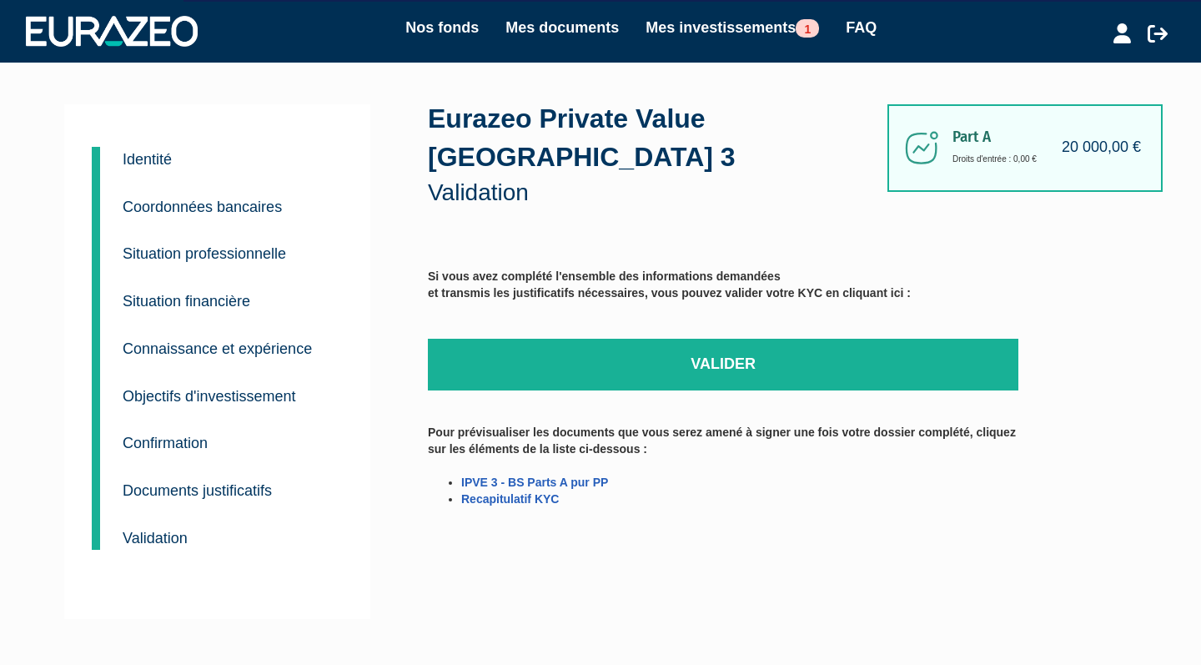
click at [807, 339] on link "Valider" at bounding box center [723, 365] width 590 height 52
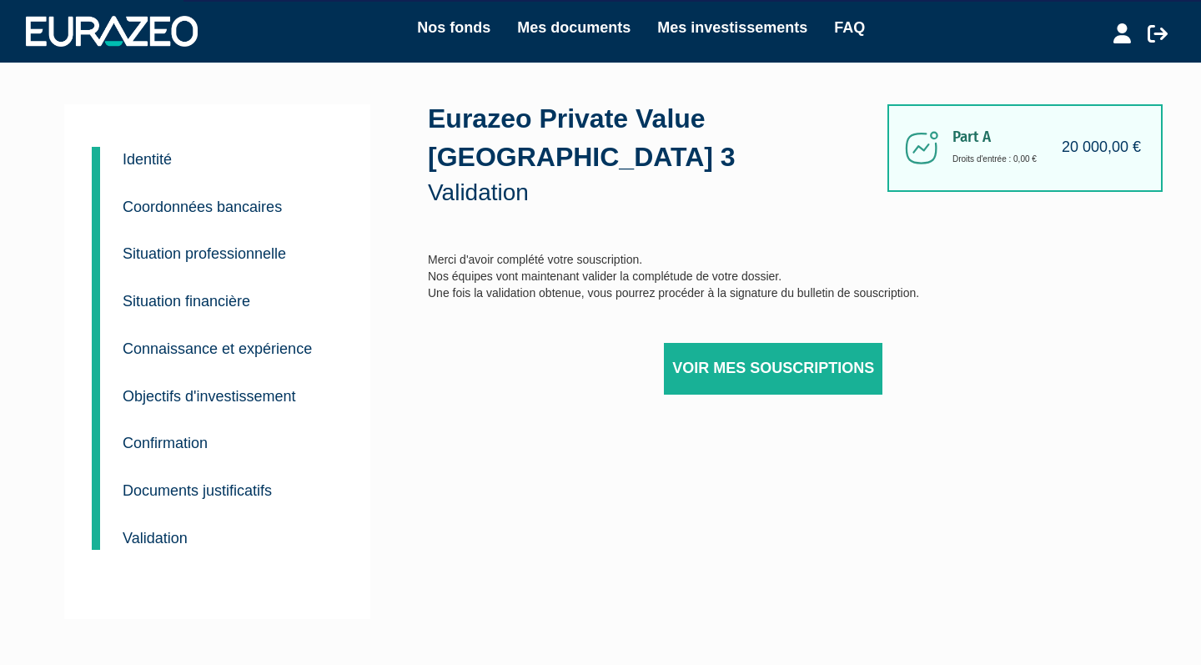
click at [784, 343] on link "Voir mes souscriptions" at bounding box center [773, 369] width 218 height 52
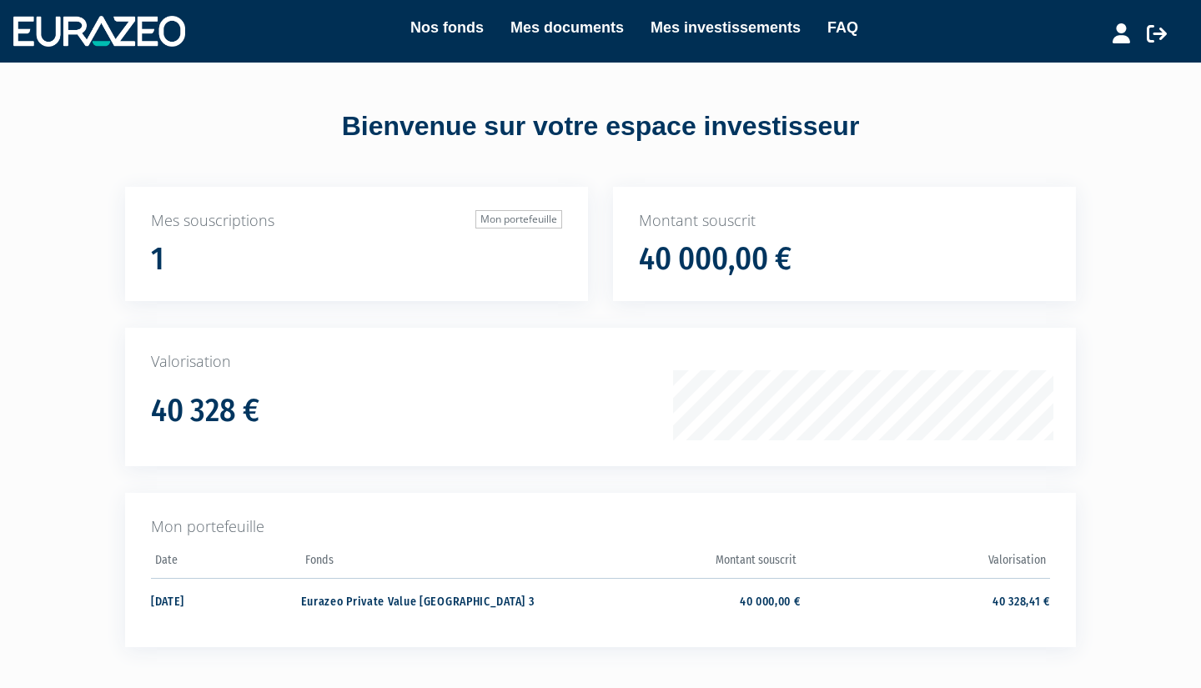
click at [627, 26] on link "Mes investissements" at bounding box center [725, 27] width 150 height 23
